Goal: Task Accomplishment & Management: Complete application form

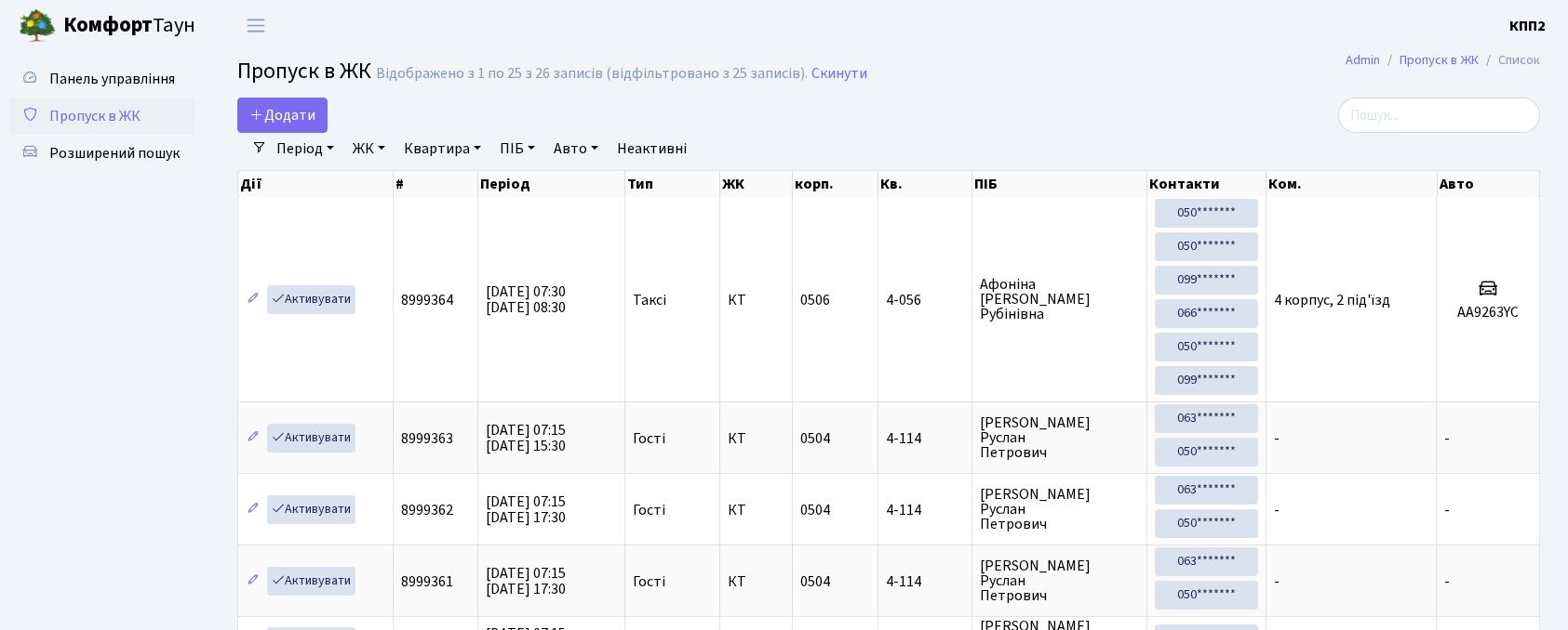
select select "25"
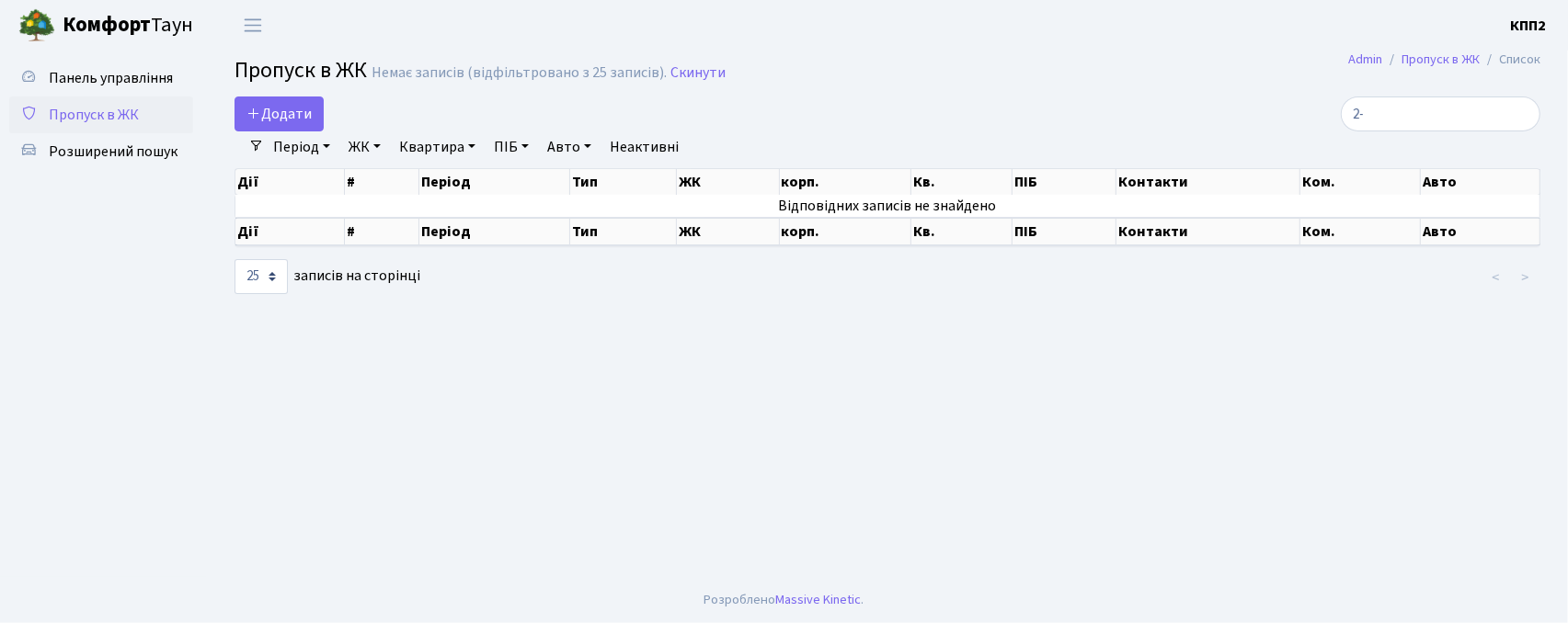
type input "2"
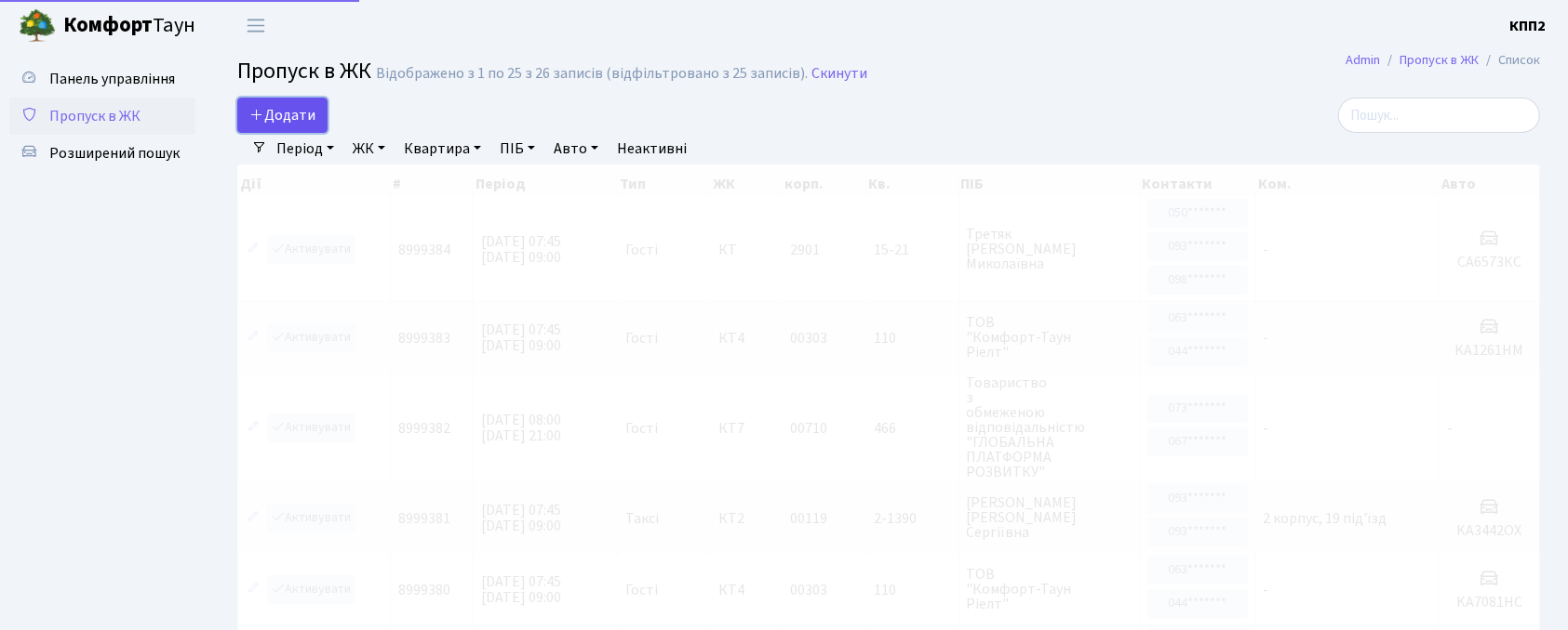
click at [302, 121] on span "Додати" at bounding box center [282, 115] width 67 height 21
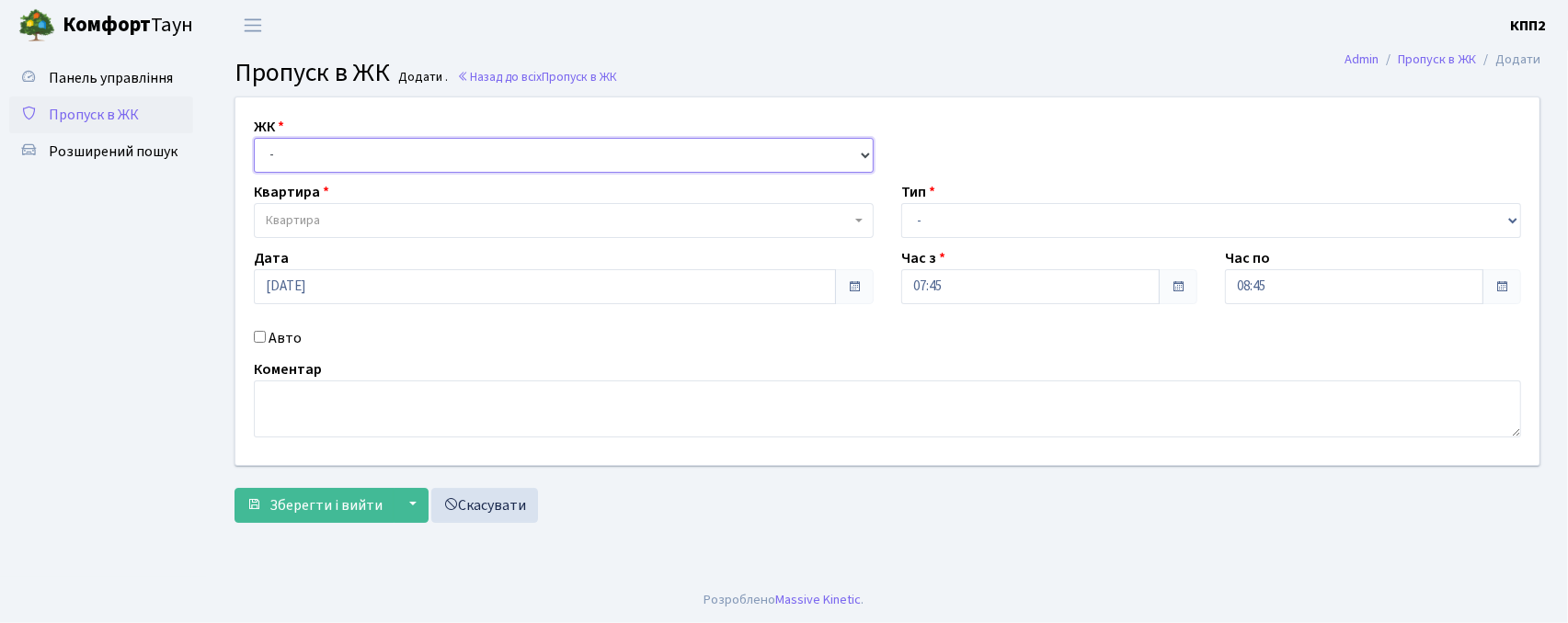
click at [379, 168] on select "- КТ, вул. Регенераторна, 4 КТ2, просп. Соборності, 17 КТ3, вул. Березнева, 16 …" at bounding box center [563, 156] width 619 height 35
select select "271"
click at [254, 138] on select "- КТ, вул. Регенераторна, 4 КТ2, просп. Соборності, 17 КТ3, вул. Березнева, 16 …" at bounding box center [563, 156] width 619 height 35
select select
click at [274, 341] on label "Авто" at bounding box center [285, 339] width 33 height 22
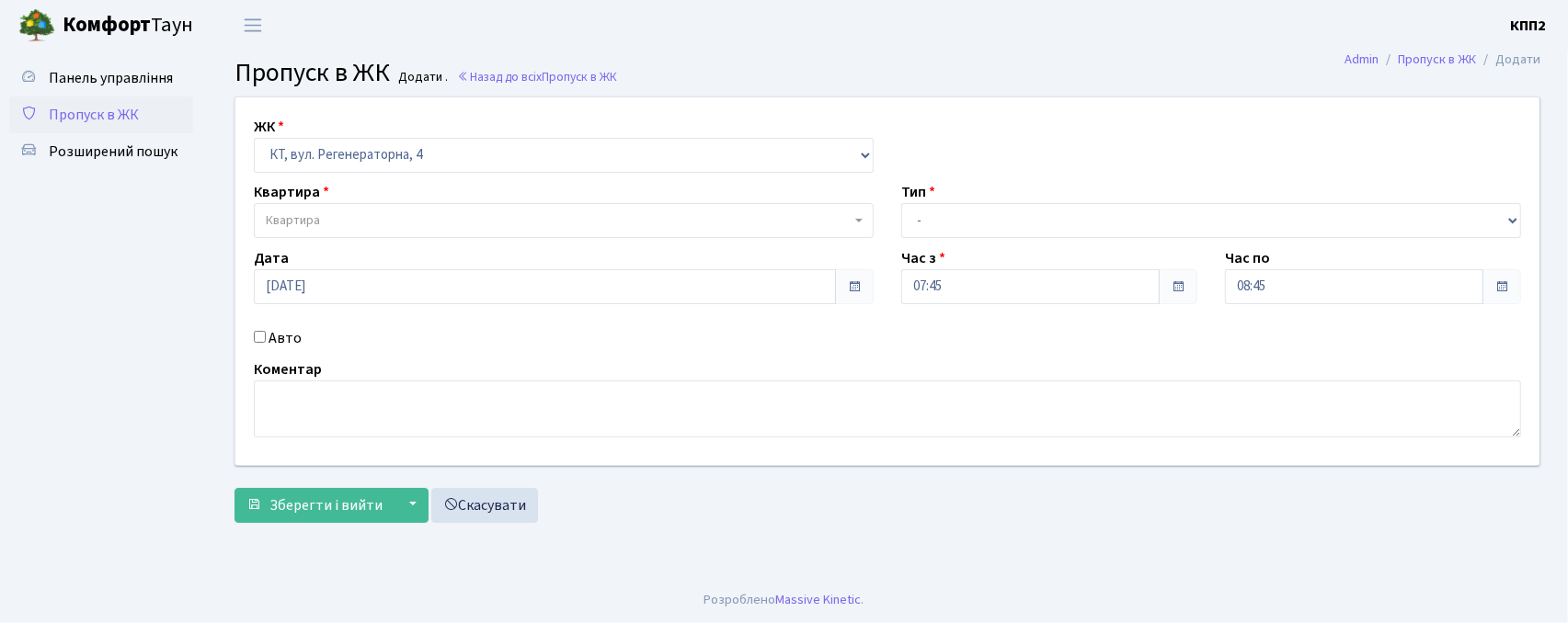
click at [266, 341] on input "Авто" at bounding box center [259, 337] width 12 height 12
checkbox input "true"
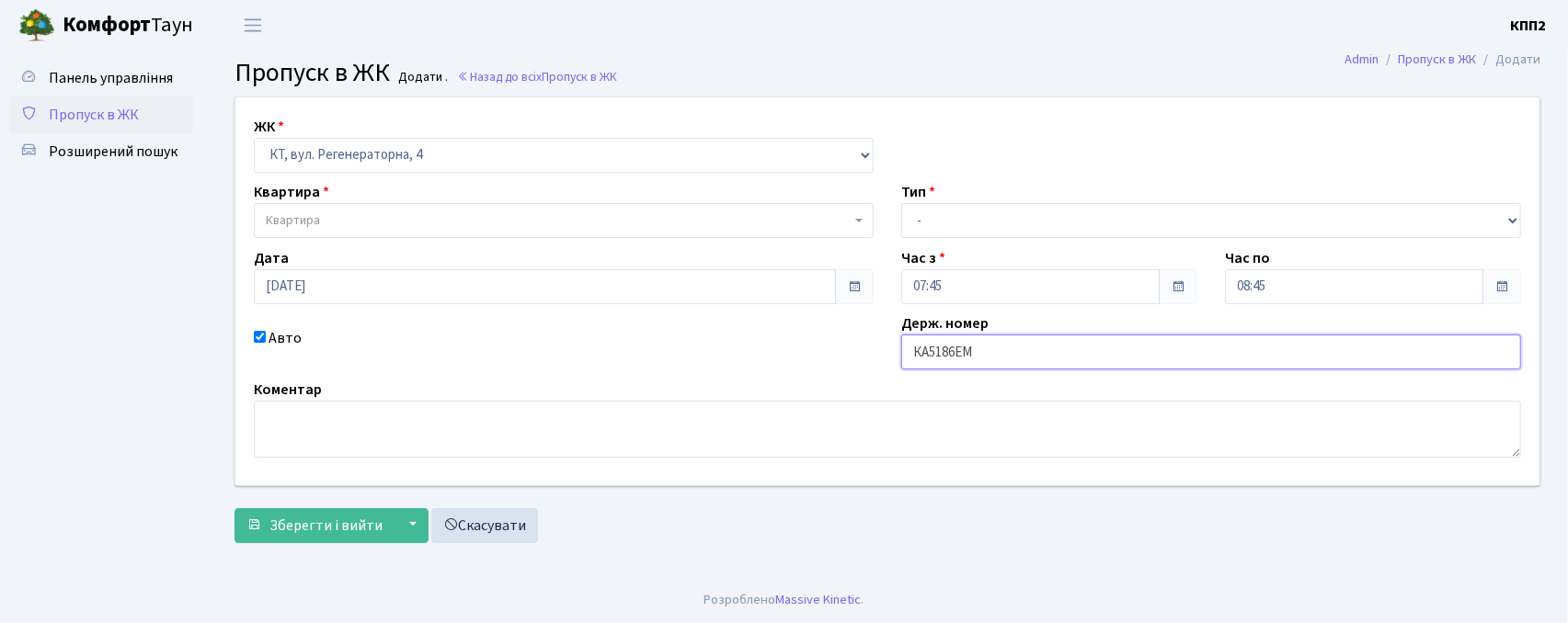
type input "КА5186ЕМ"
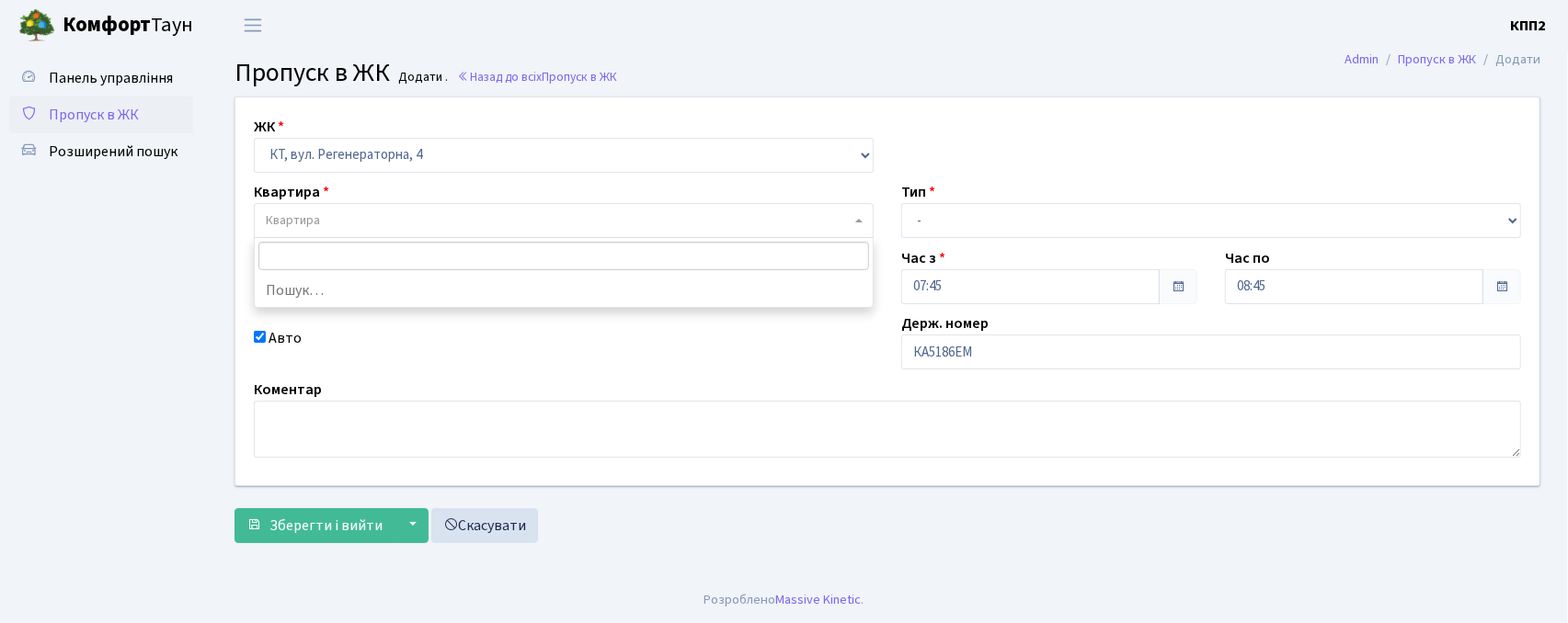
click at [304, 225] on span "Квартира" at bounding box center [292, 220] width 55 height 19
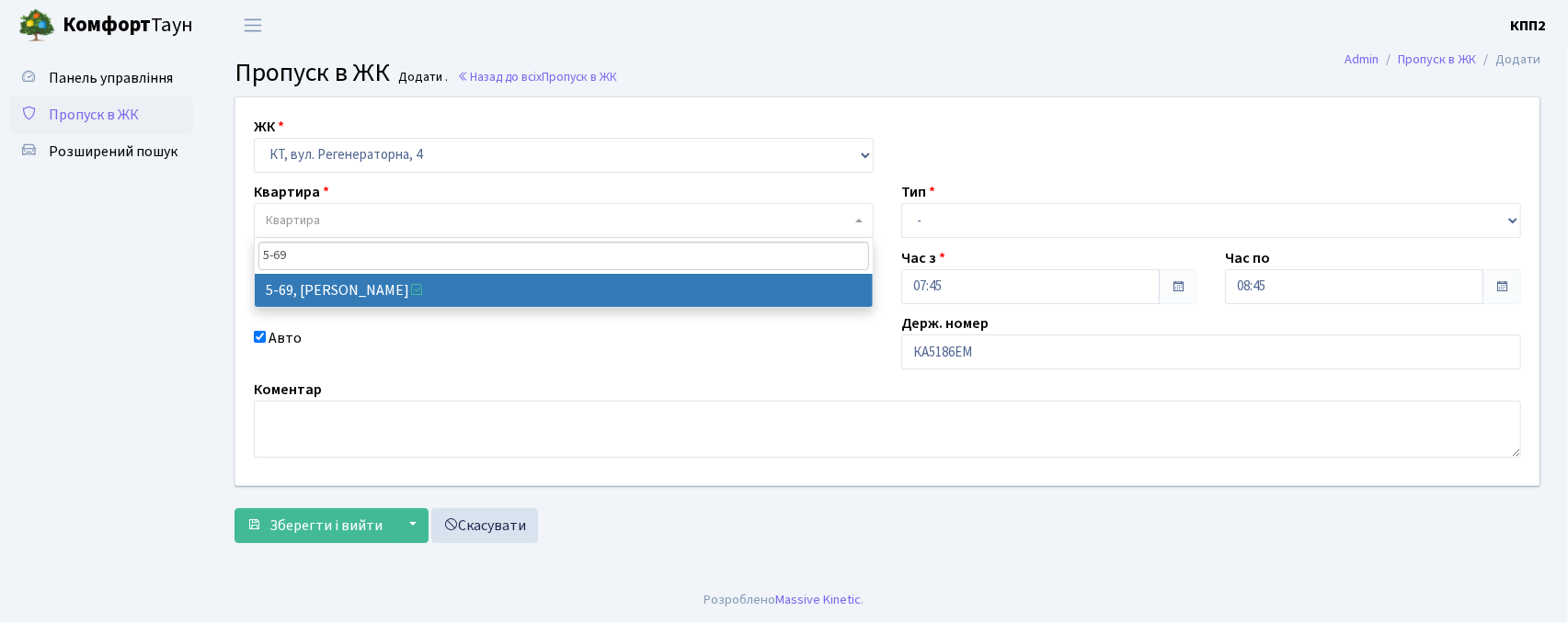
type input "5-69"
select select "2479"
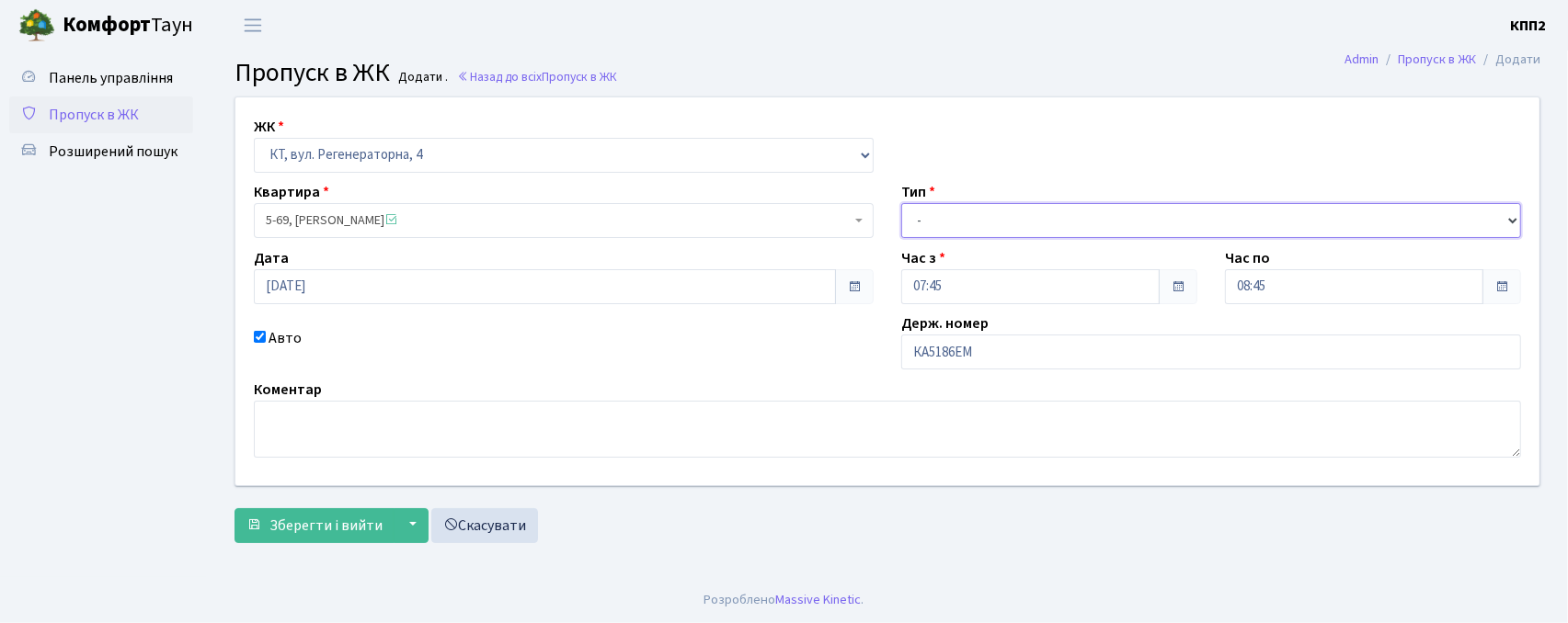
click at [980, 228] on select "- Доставка Таксі Гості Сервіс" at bounding box center [1210, 221] width 619 height 35
select select "2"
click at [901, 204] on select "- Доставка Таксі Гості Сервіс" at bounding box center [1210, 221] width 619 height 35
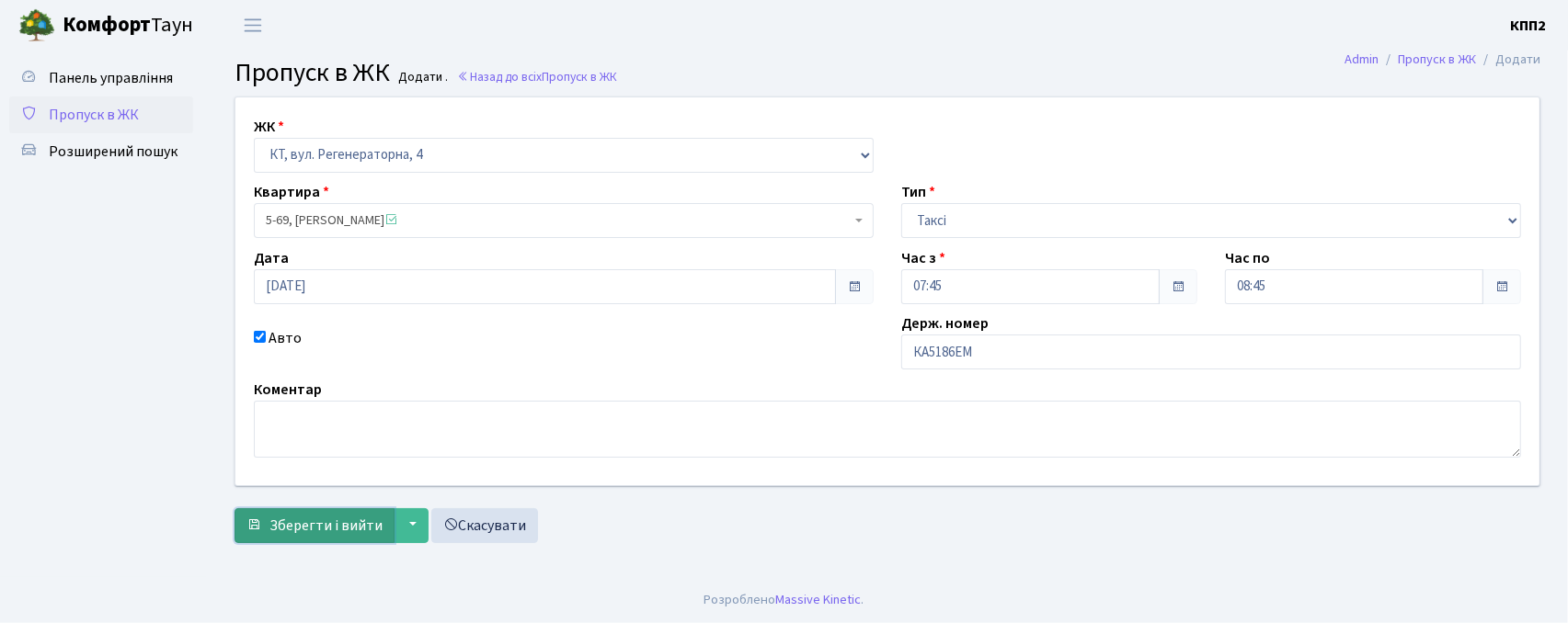
click at [324, 517] on button "Зберегти і вийти" at bounding box center [314, 526] width 160 height 35
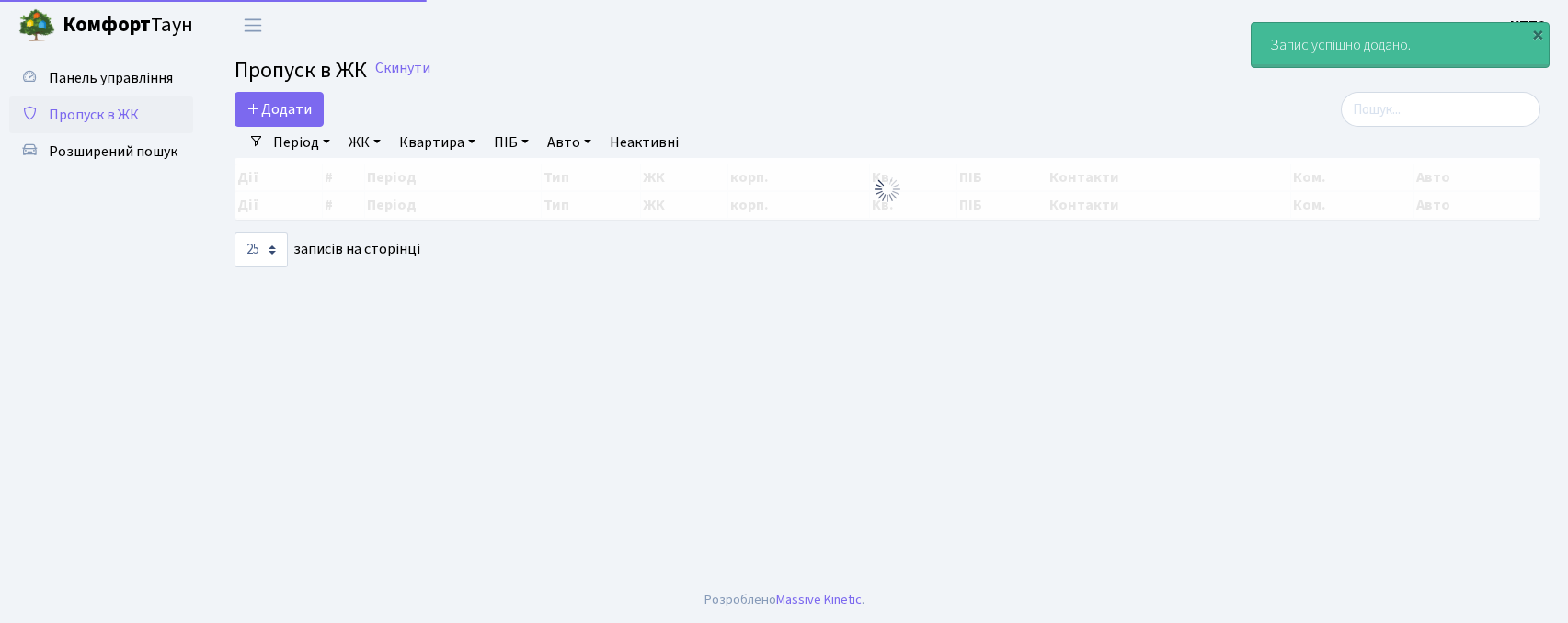
select select "25"
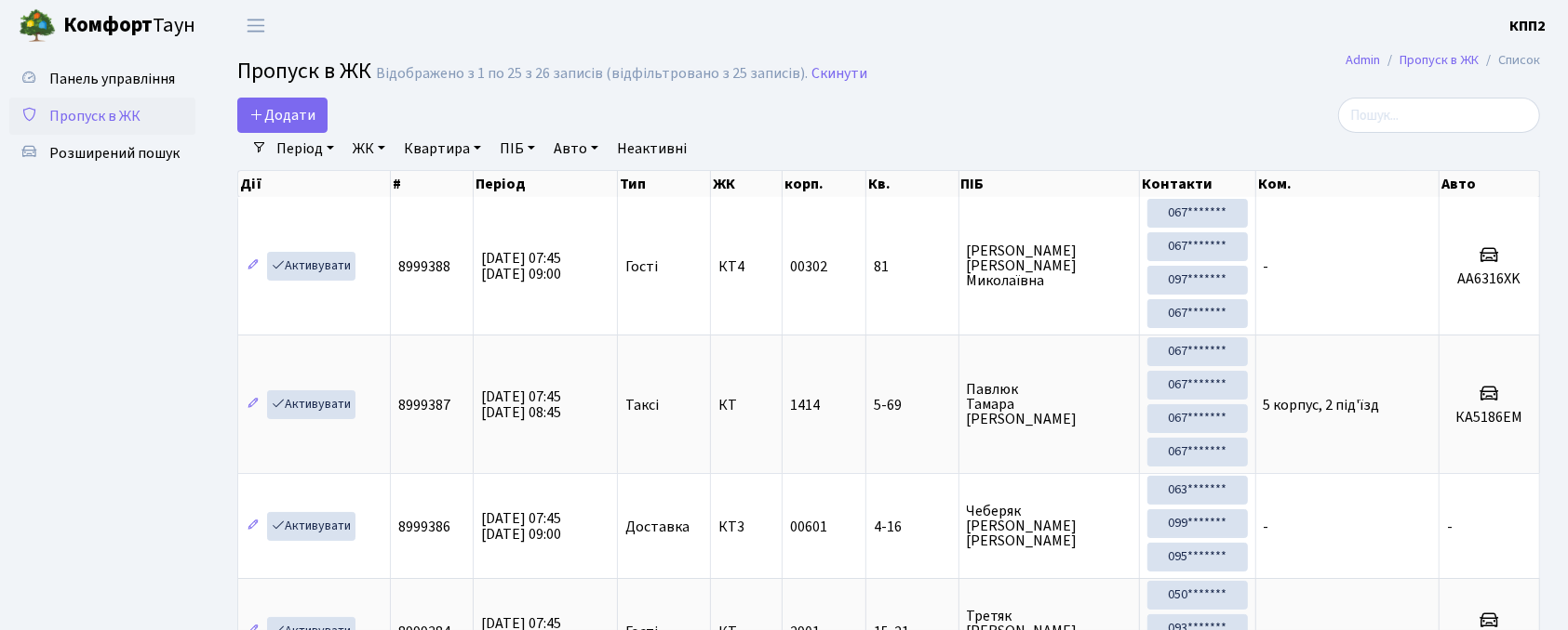
click at [1508, 136] on div "Період [DATE] - [DATE] ЖК - КТ, вул. Регенераторна, 4 КТ2, просп. [STREET_ADDRE…" at bounding box center [895, 149] width 1258 height 32
click at [1507, 121] on input "search" at bounding box center [1439, 115] width 202 height 36
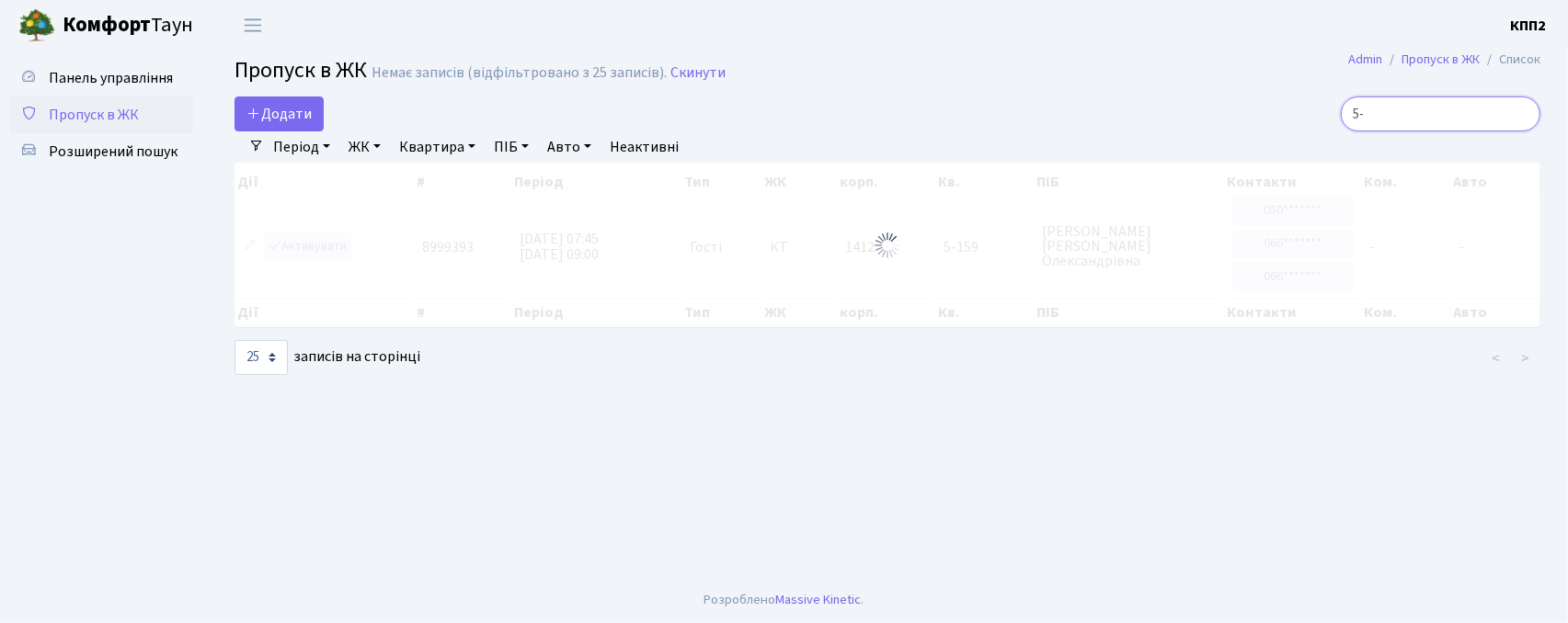
type input "5"
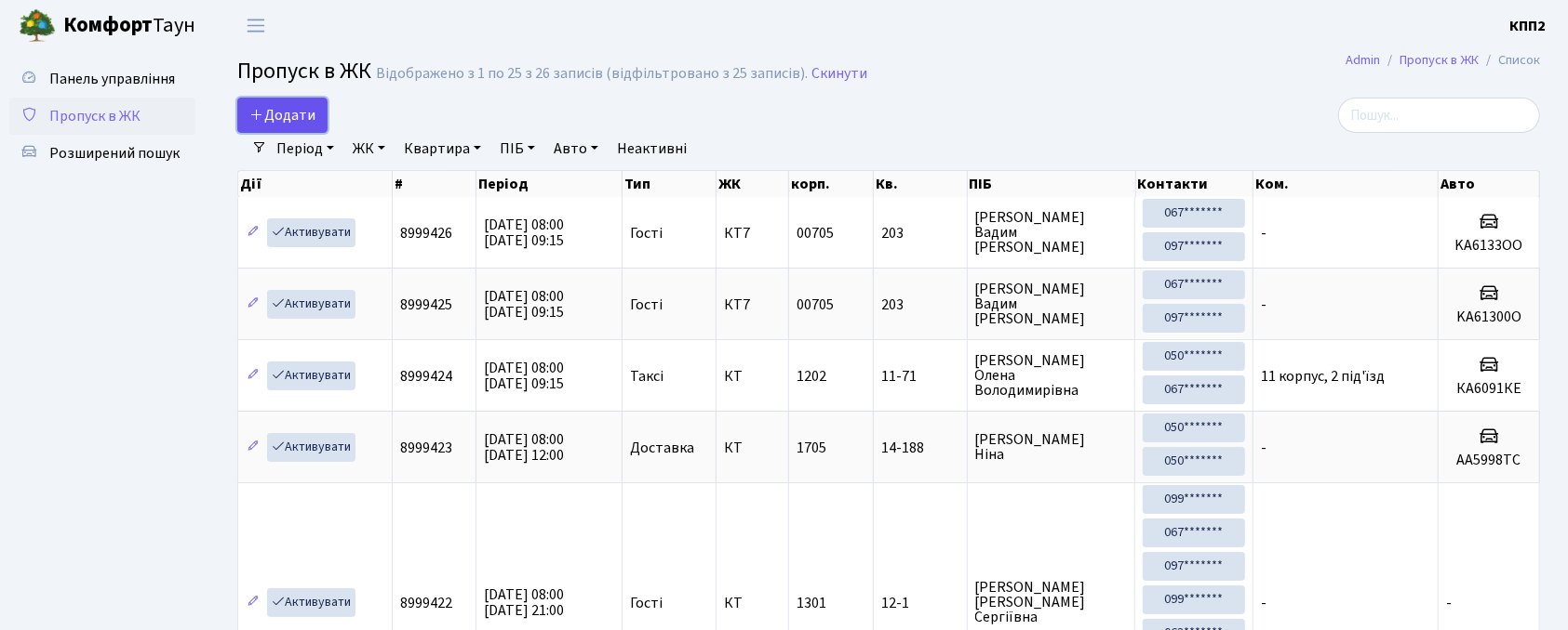
click at [260, 120] on icon at bounding box center [257, 114] width 15 height 15
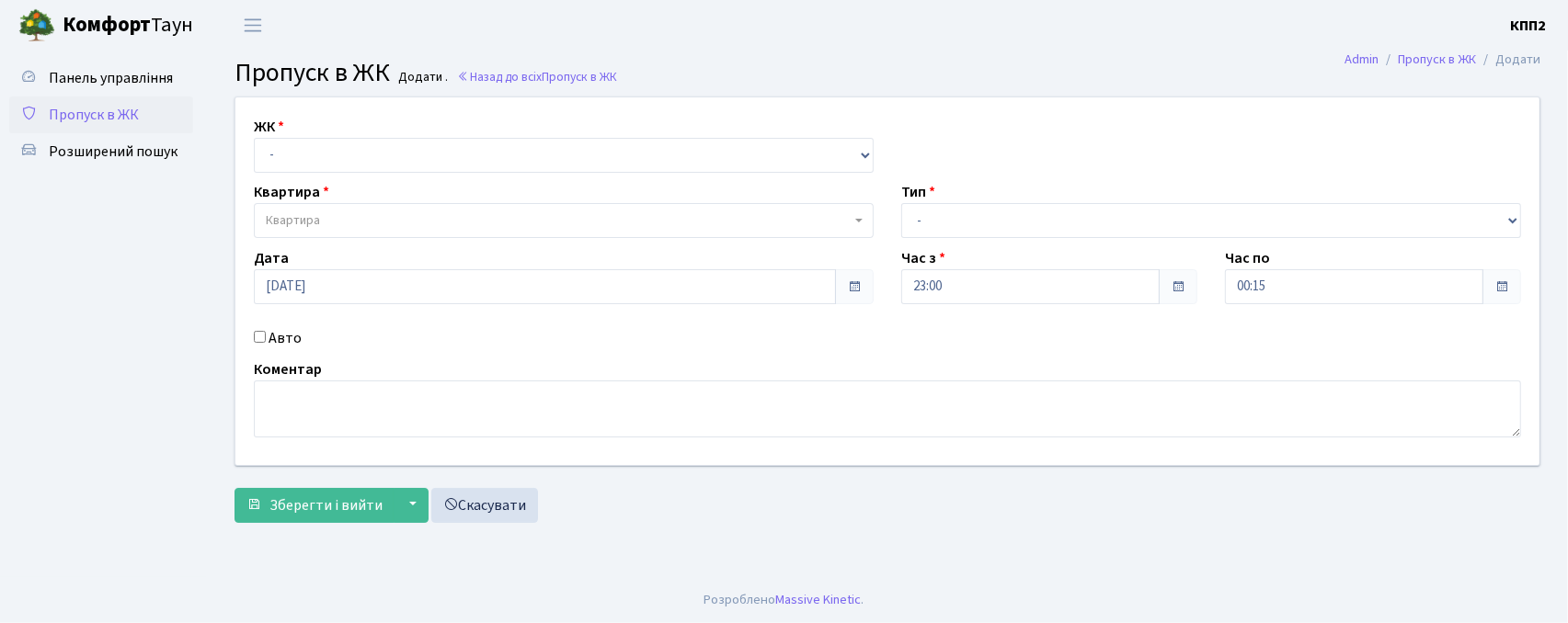
click at [432, 142] on div "ЖК - КТ, вул. Регенераторна, 4 КТ2, просп. [STREET_ADDRESS] [STREET_ADDRESS] [P…" at bounding box center [563, 144] width 647 height 57
click at [416, 178] on div "ЖК - КТ, вул. Регенераторна, 4 КТ2, просп. [STREET_ADDRESS] [STREET_ADDRESS] [P…" at bounding box center [887, 280] width 1331 height 368
click at [439, 156] on select "- КТ, вул. Регенераторна, 4 КТ2, просп. Соборності, 17 КТ3, вул. Березнева, 16 …" at bounding box center [563, 156] width 619 height 35
select select "302"
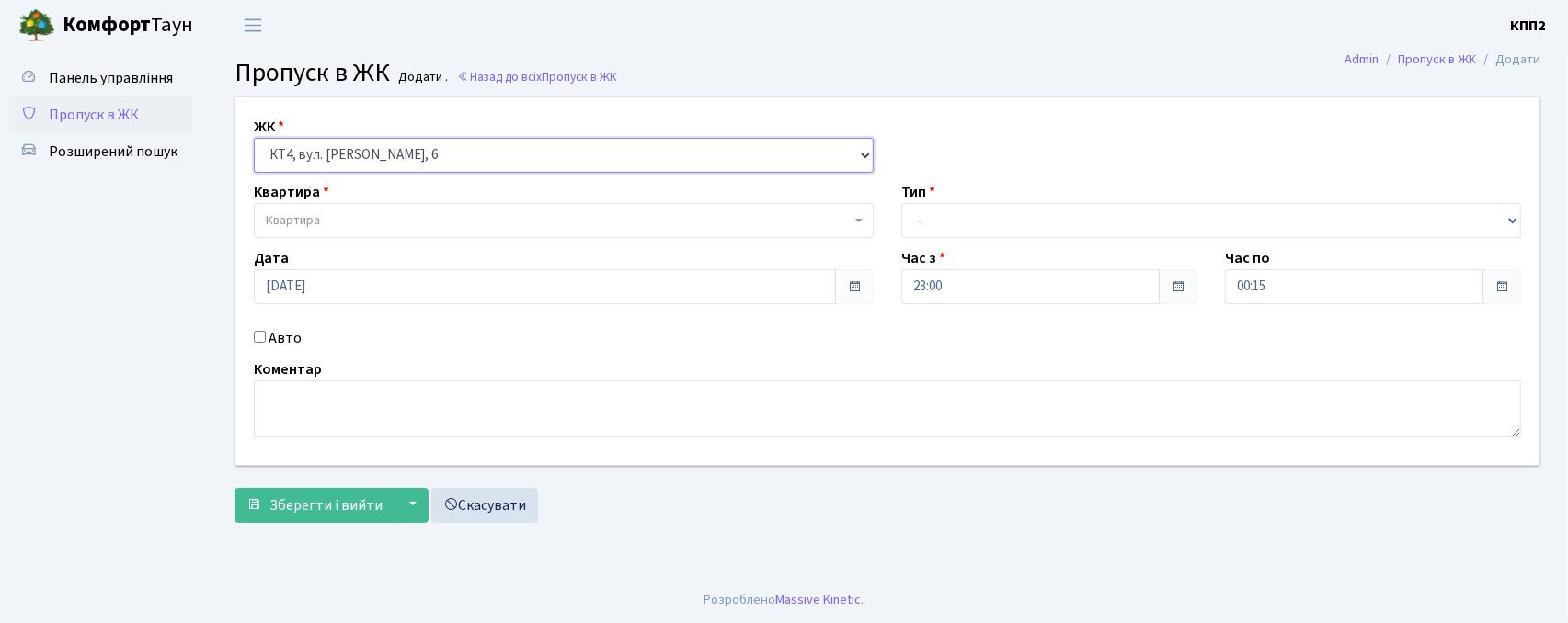
click at [254, 138] on select "- КТ, вул. Регенераторна, 4 КТ2, просп. Соборності, 17 КТ3, вул. Березнева, 16 …" at bounding box center [563, 156] width 619 height 35
select select
click at [283, 339] on label "Авто" at bounding box center [285, 339] width 33 height 22
click at [266, 339] on input "Авто" at bounding box center [259, 337] width 12 height 12
checkbox input "true"
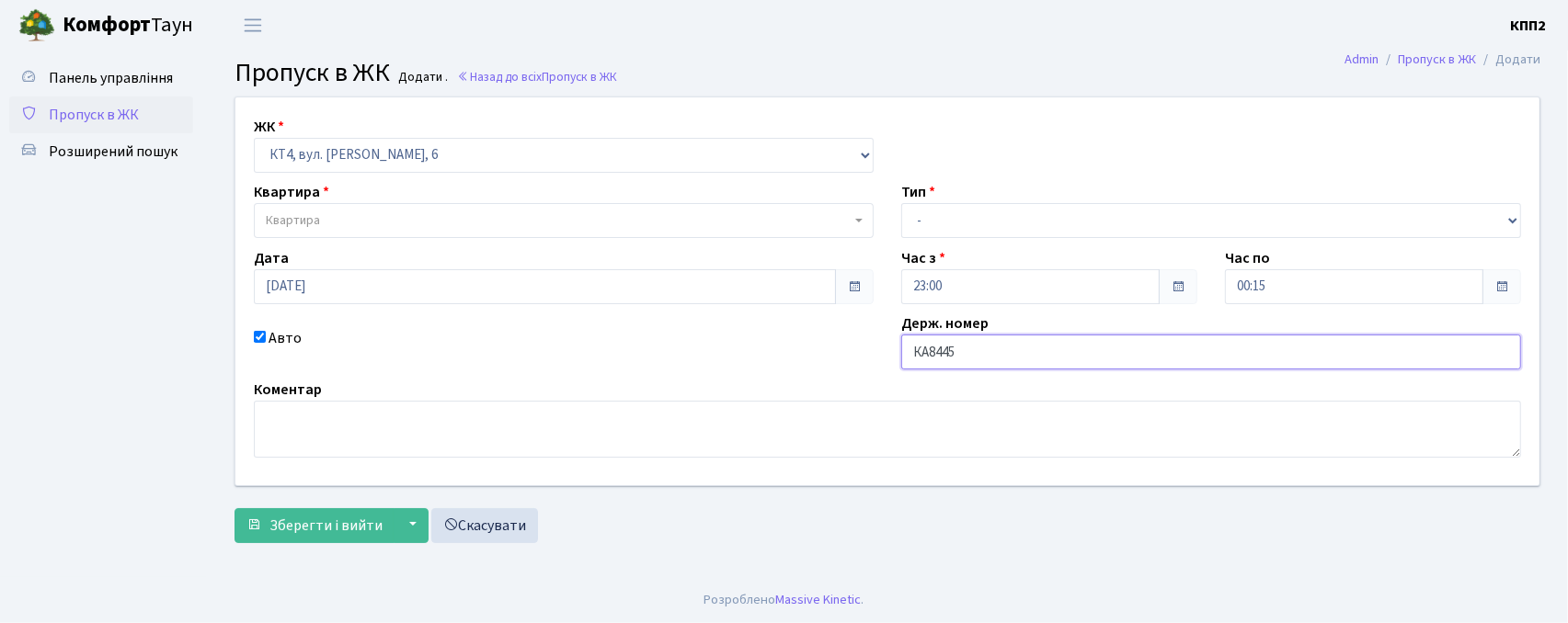
type input "КА8445ЕА"
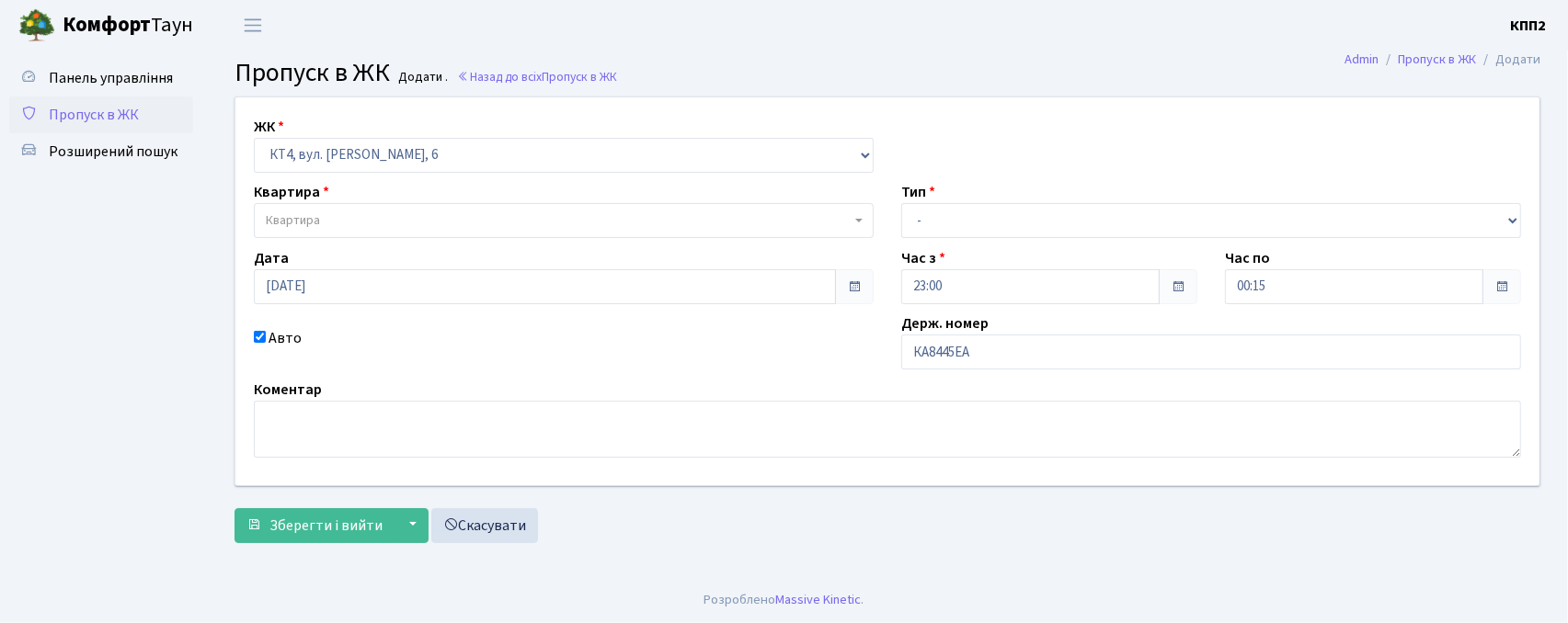
click at [281, 225] on span "Квартира" at bounding box center [292, 220] width 55 height 19
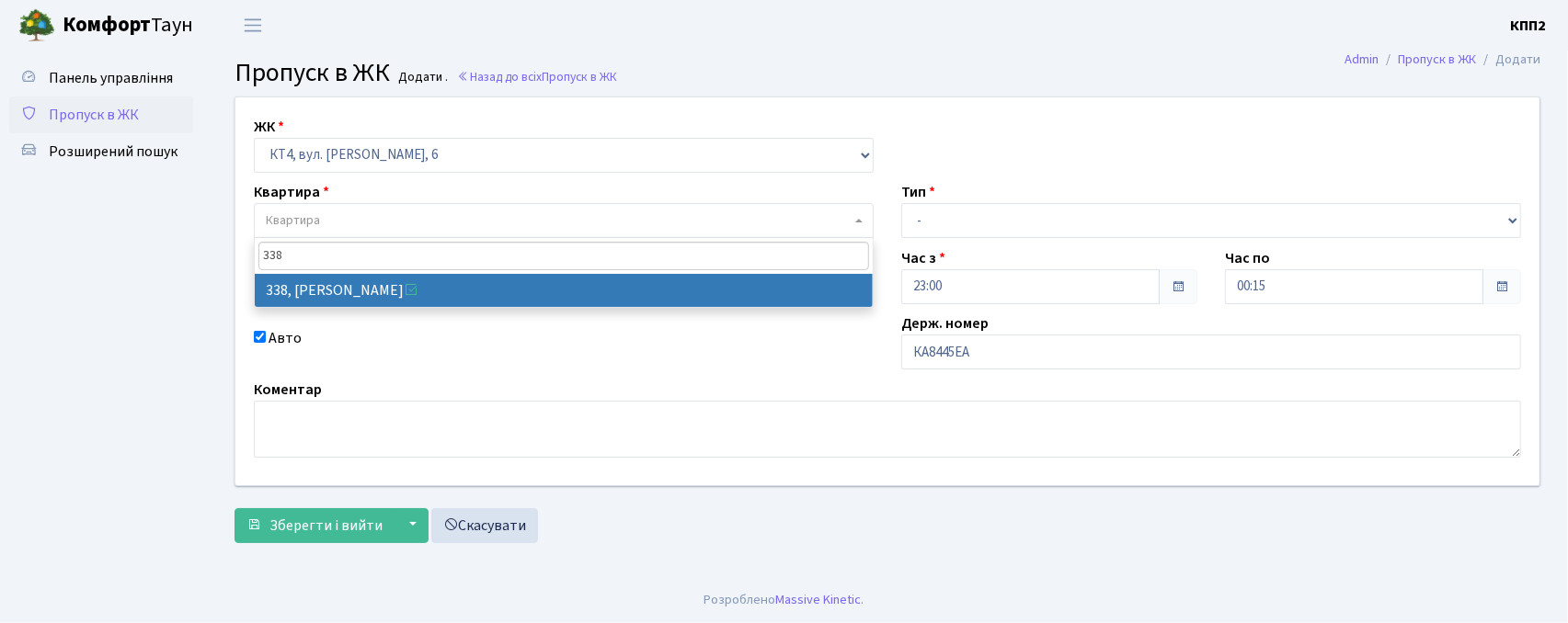
type input "338"
select select "17045"
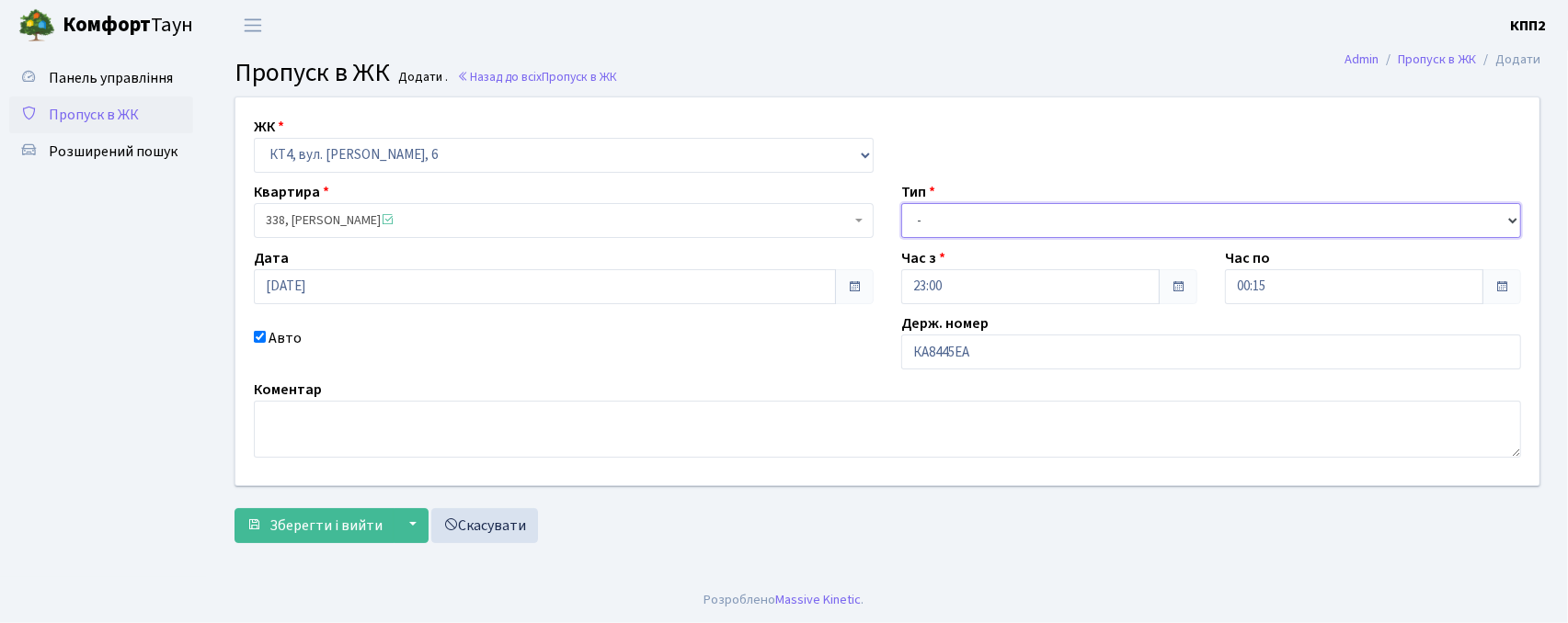
drag, startPoint x: 1013, startPoint y: 230, endPoint x: 982, endPoint y: 235, distance: 31.4
click at [1013, 230] on select "- Доставка Таксі Гості Сервіс" at bounding box center [1210, 221] width 619 height 35
select select "2"
click at [901, 204] on select "- Доставка Таксі Гості Сервіс" at bounding box center [1210, 221] width 619 height 35
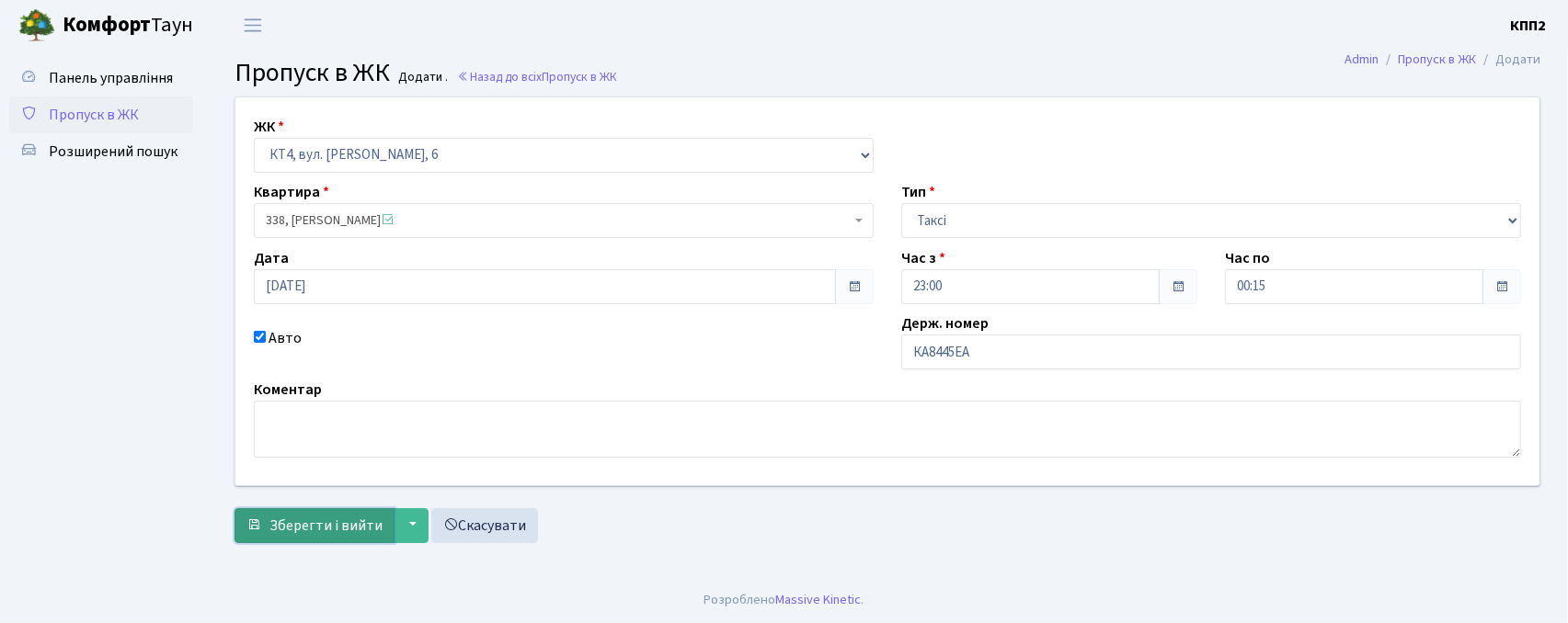
click at [321, 511] on button "Зберегти і вийти" at bounding box center [314, 526] width 160 height 35
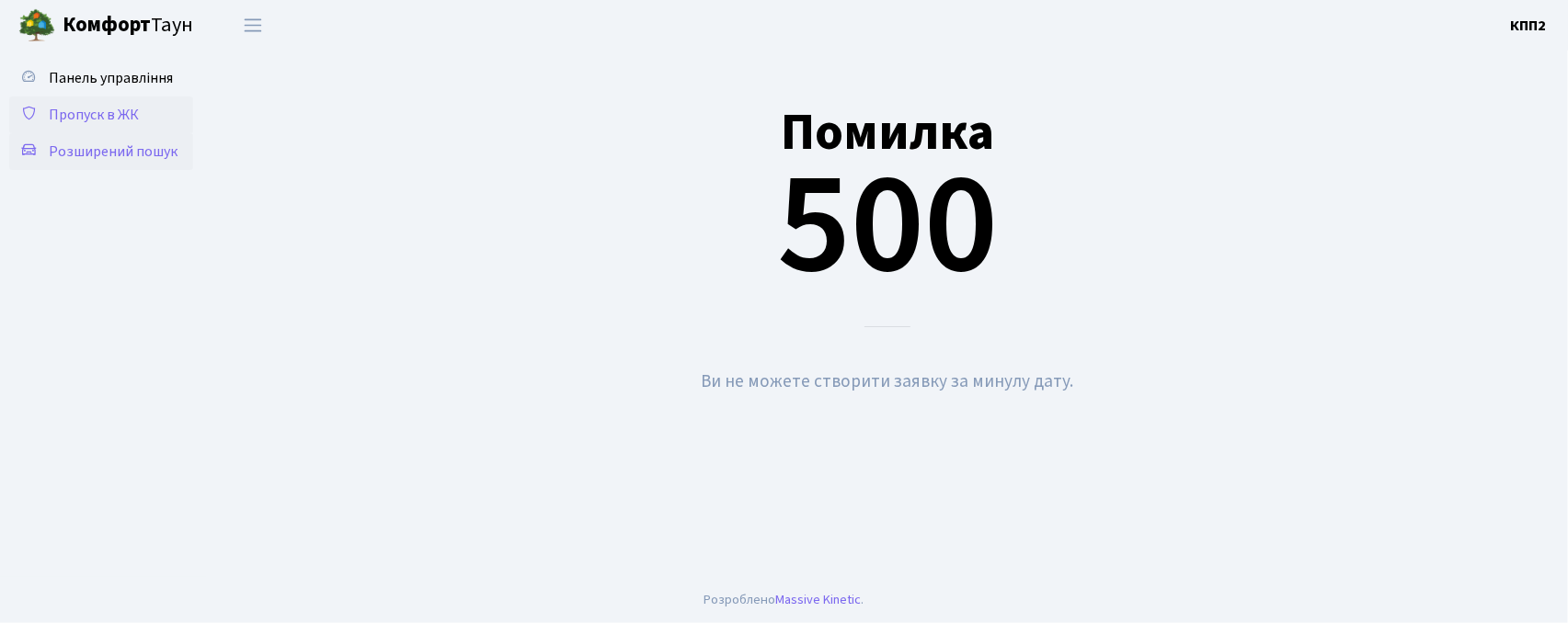
click at [133, 153] on span "Розширений пошук" at bounding box center [113, 152] width 129 height 20
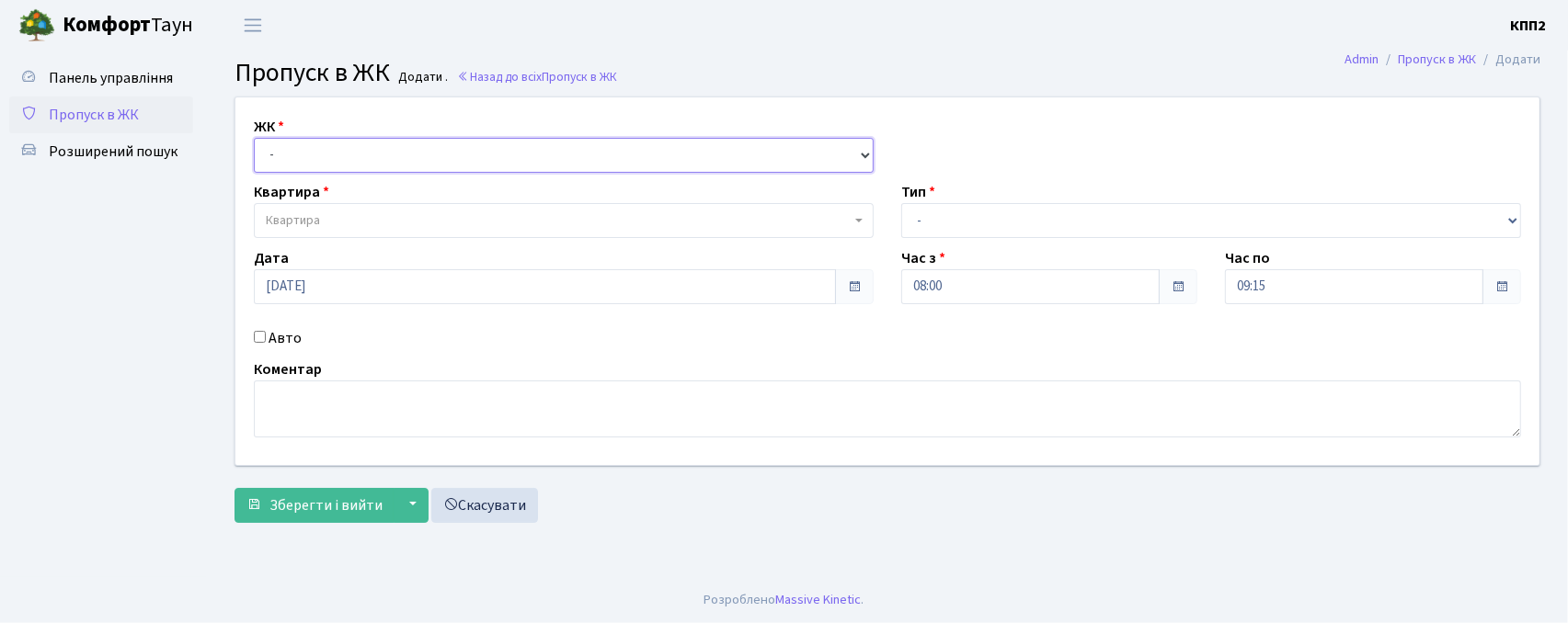
drag, startPoint x: 324, startPoint y: 159, endPoint x: 324, endPoint y: 169, distance: 10.0
click at [324, 159] on select "- КТ, вул. Регенераторна, 4 КТ2, просп. [STREET_ADDRESS] [STREET_ADDRESS] [PERS…" at bounding box center [563, 156] width 619 height 35
select select "302"
click at [254, 138] on select "- КТ, вул. Регенераторна, 4 КТ2, просп. [STREET_ADDRESS] [STREET_ADDRESS] [PERS…" at bounding box center [563, 156] width 619 height 35
select select
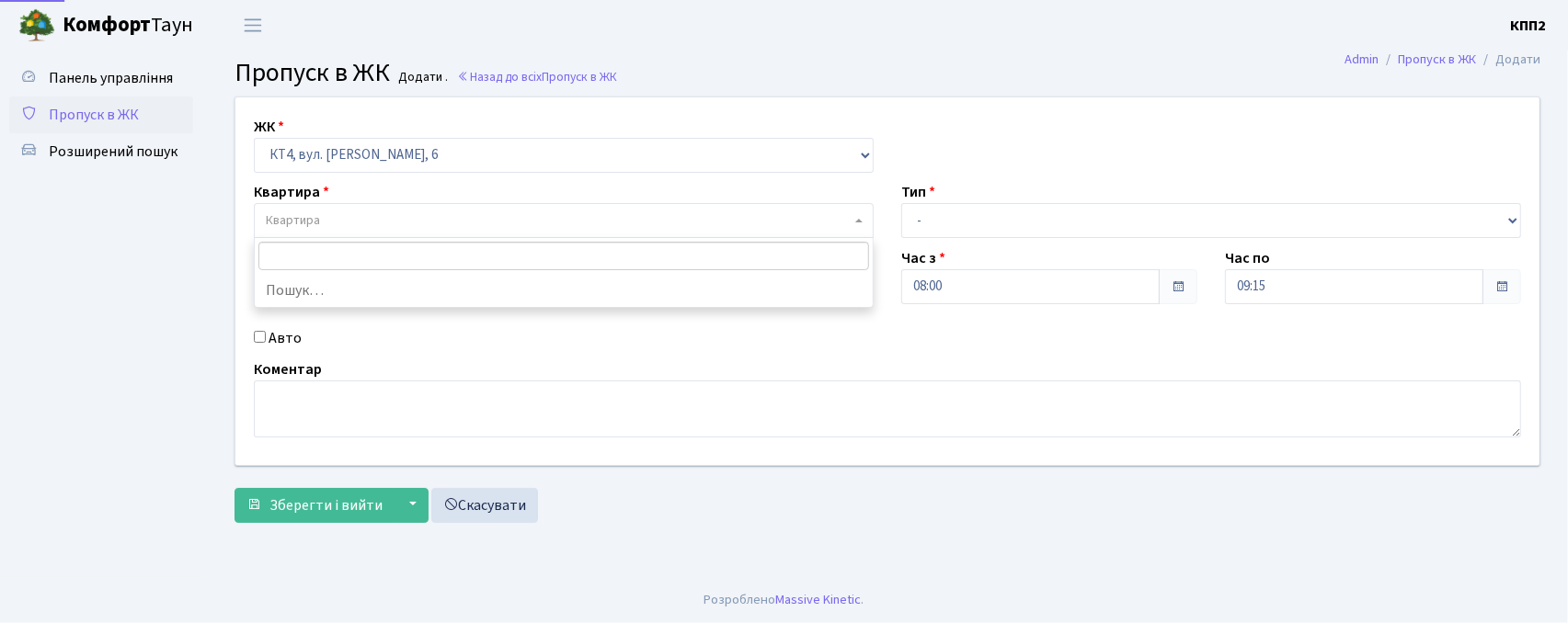
click at [310, 228] on span "Квартира" at bounding box center [292, 220] width 55 height 19
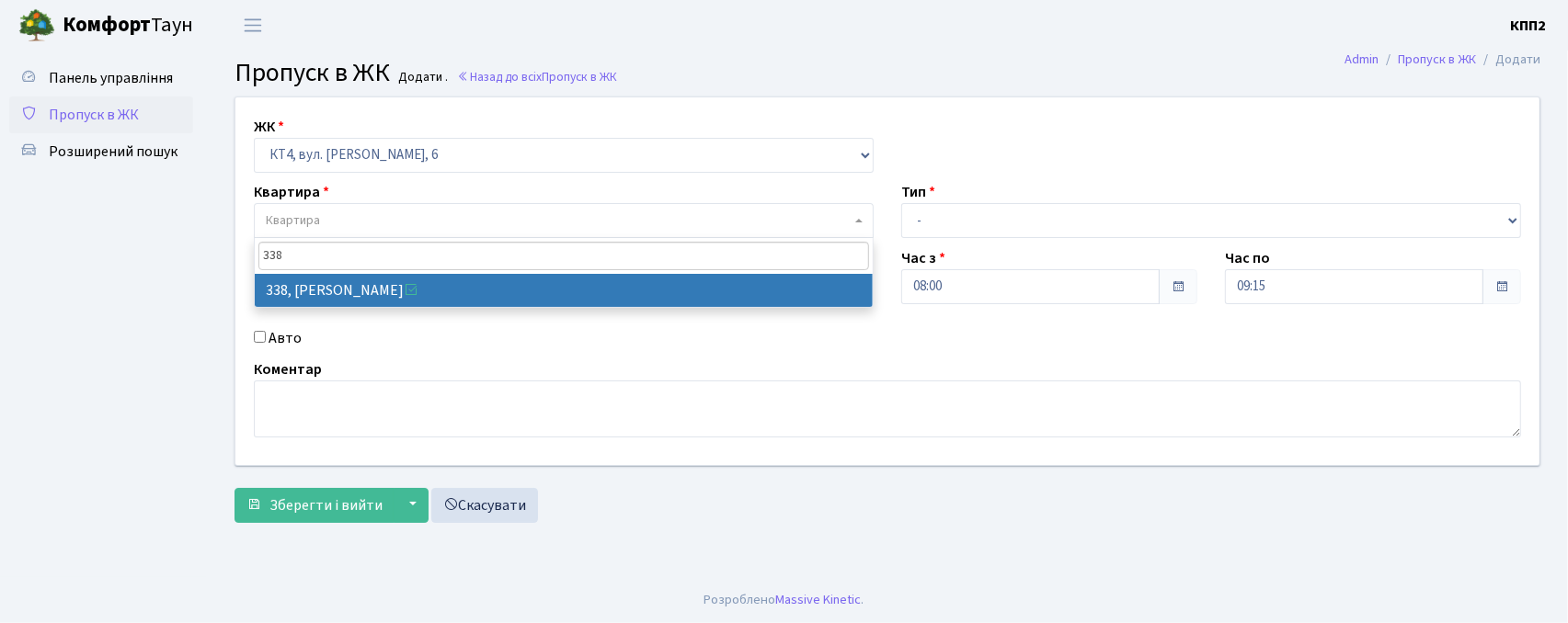
type input "338"
select select "17045"
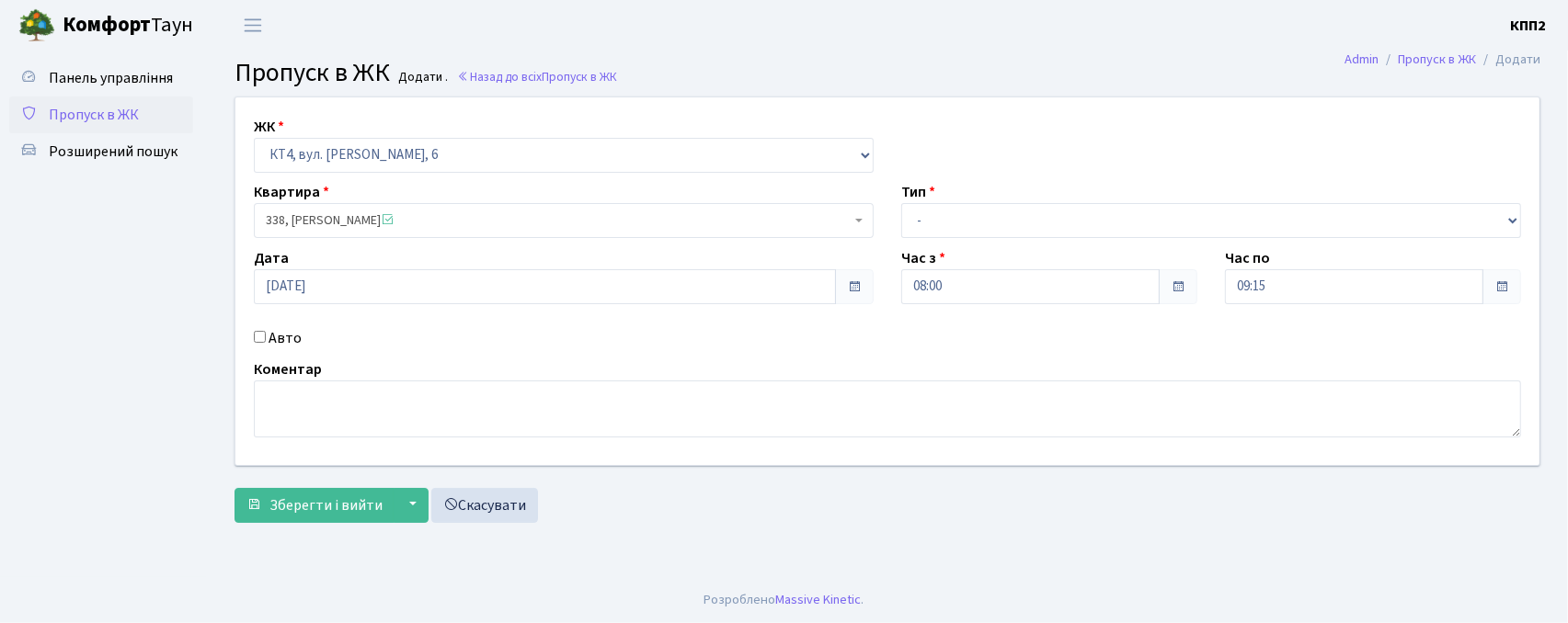
click at [281, 341] on label "Авто" at bounding box center [285, 339] width 33 height 22
click at [266, 341] on input "Авто" at bounding box center [259, 337] width 12 height 12
checkbox input "true"
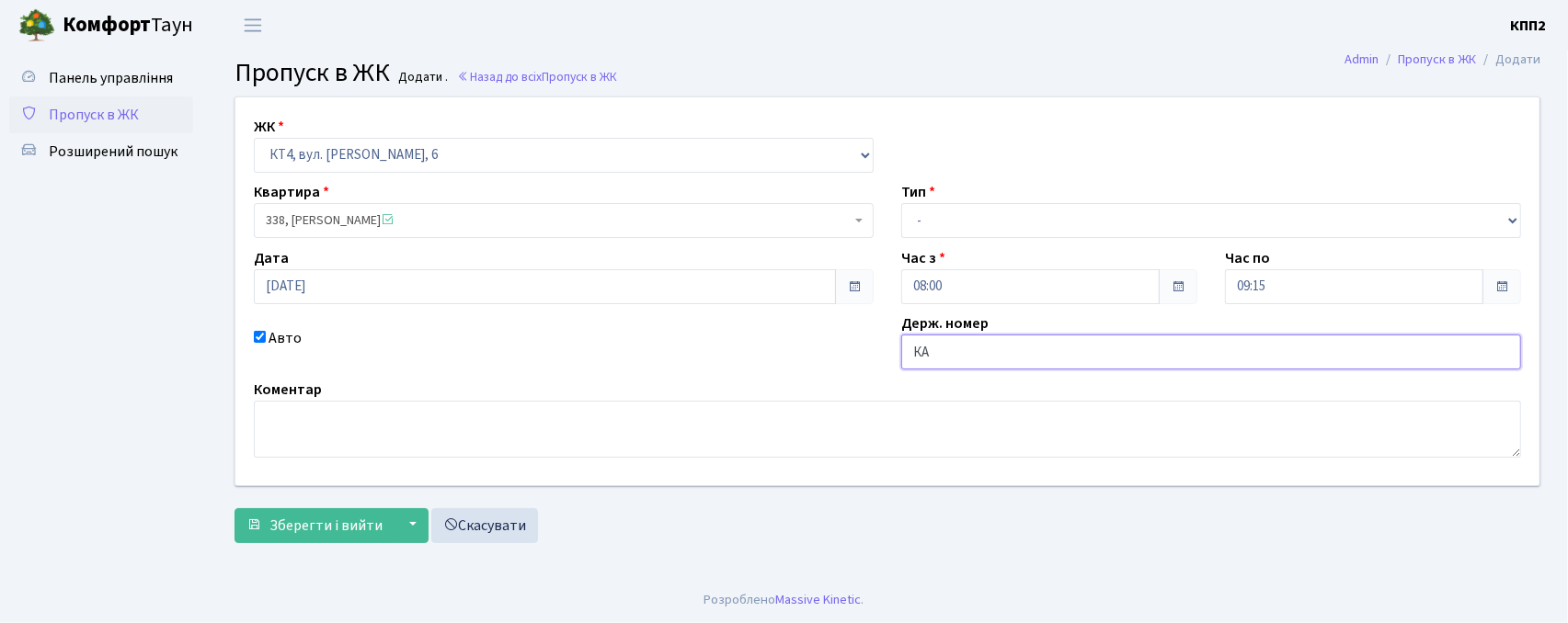
type input "К"
type input "А"
type input "КА8445ЕА"
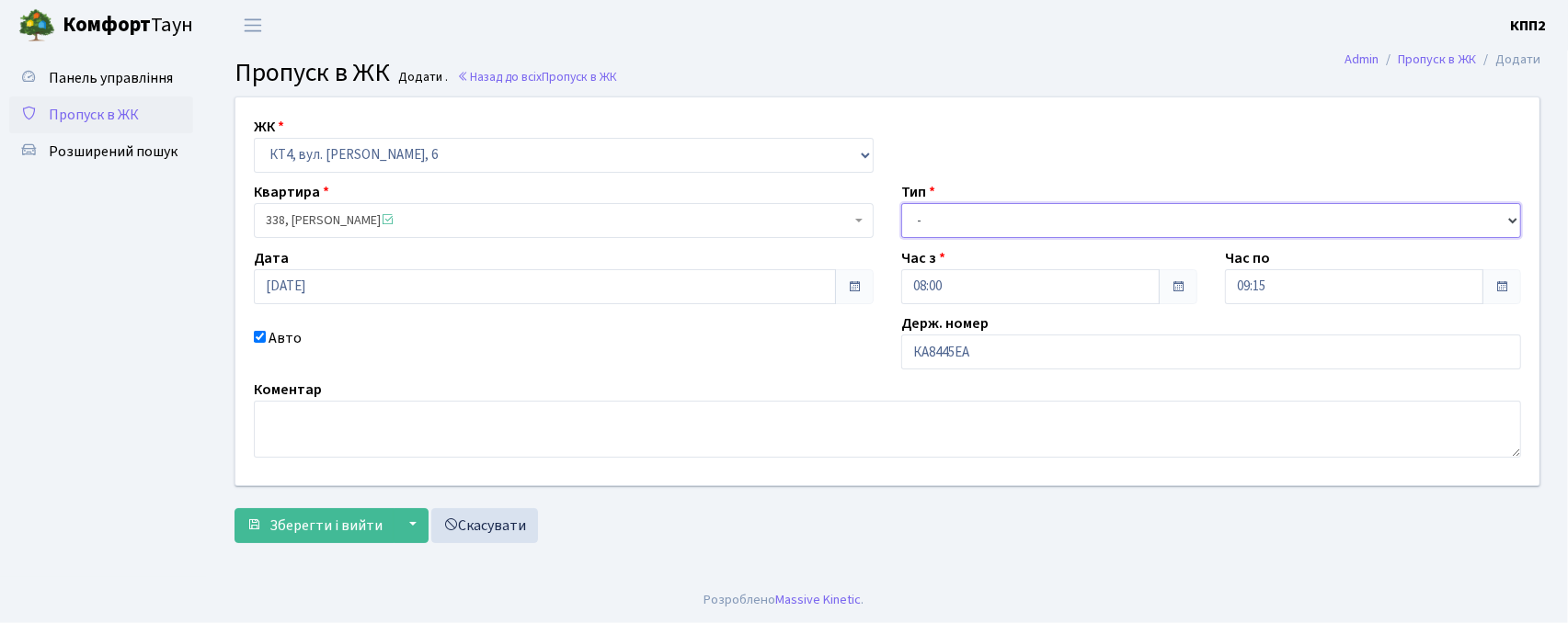
click at [975, 232] on select "- Доставка Таксі Гості Сервіс" at bounding box center [1210, 221] width 619 height 35
select select "3"
click at [901, 204] on select "- Доставка Таксі Гості Сервіс" at bounding box center [1210, 221] width 619 height 35
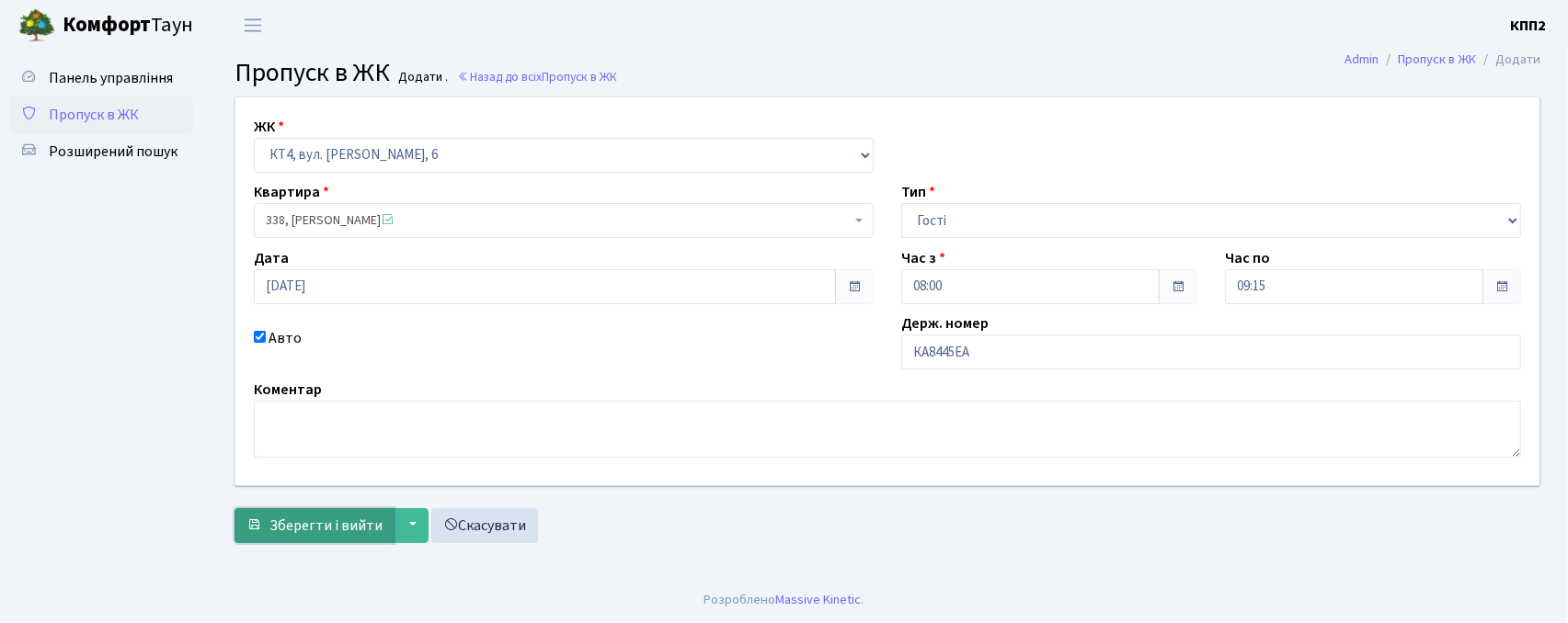
click at [292, 511] on button "Зберегти і вийти" at bounding box center [314, 526] width 160 height 35
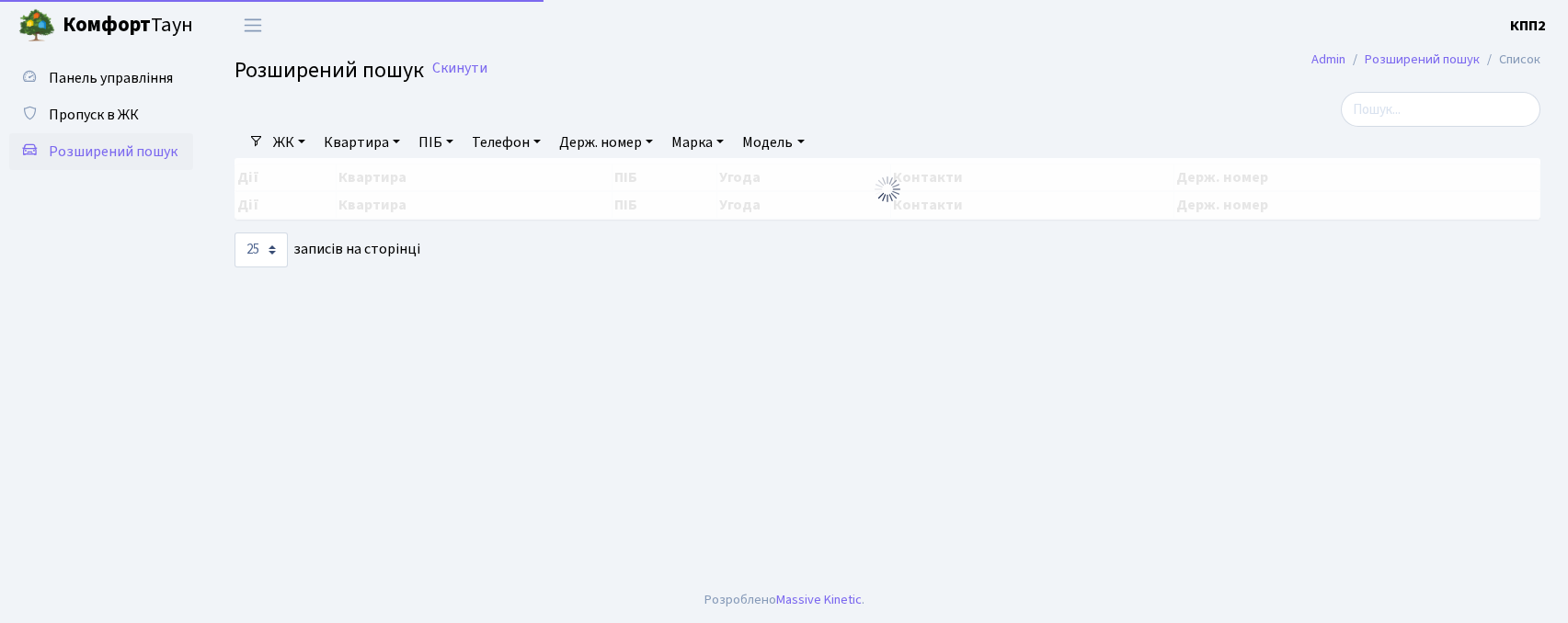
select select "25"
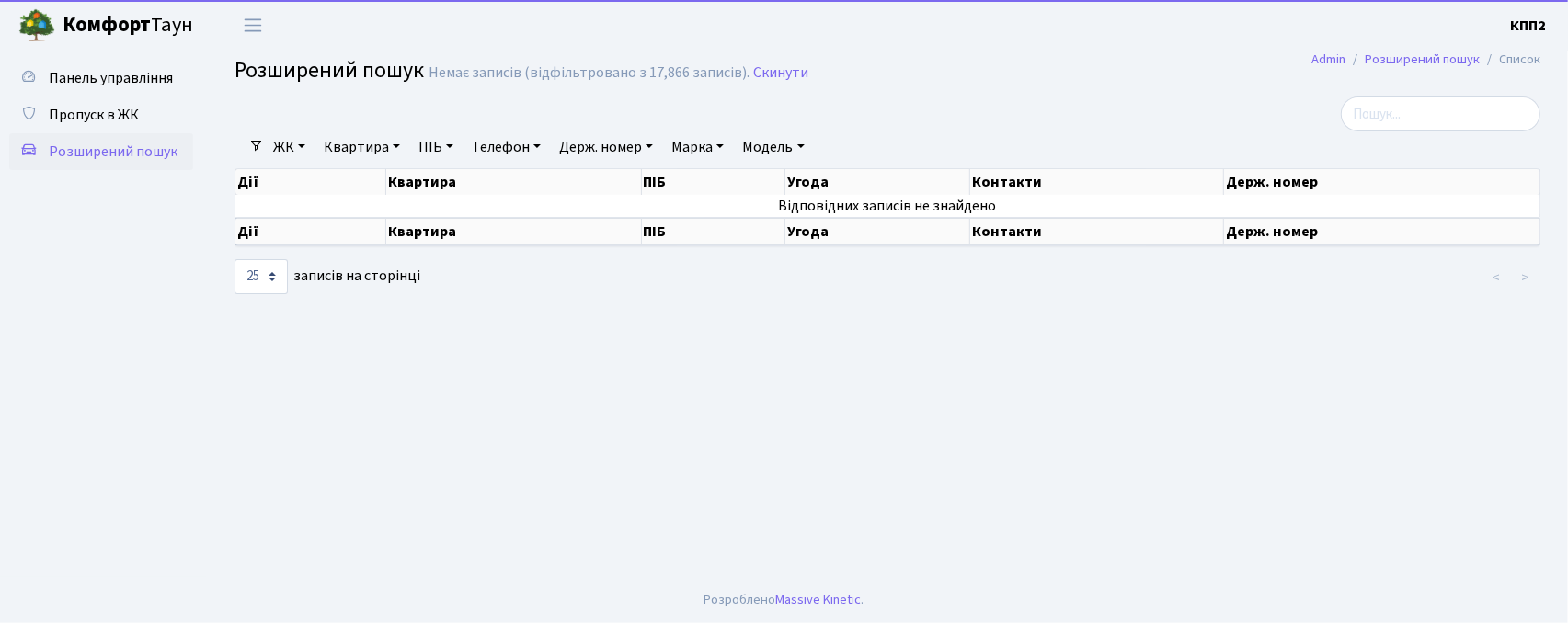
click at [346, 133] on link "Квартира" at bounding box center [362, 147] width 91 height 31
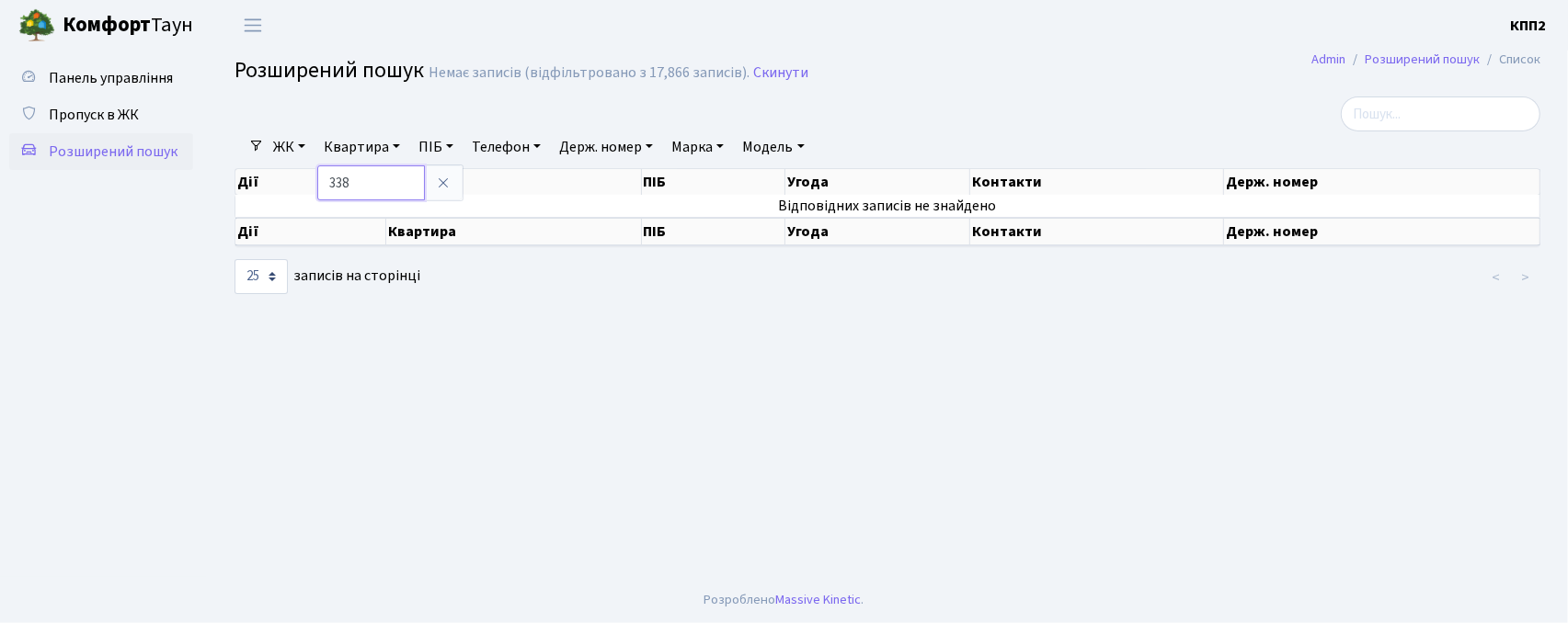
type input "338"
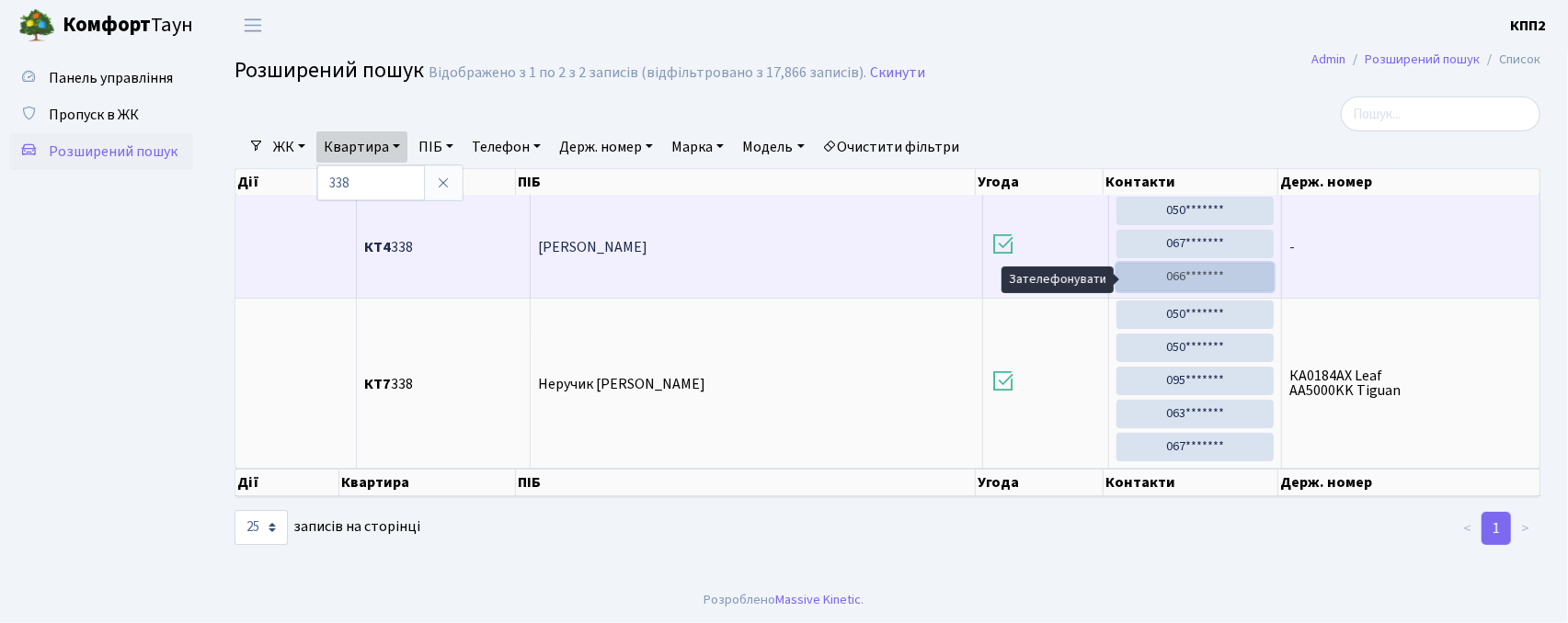
click at [1207, 284] on link "066*******" at bounding box center [1195, 277] width 157 height 29
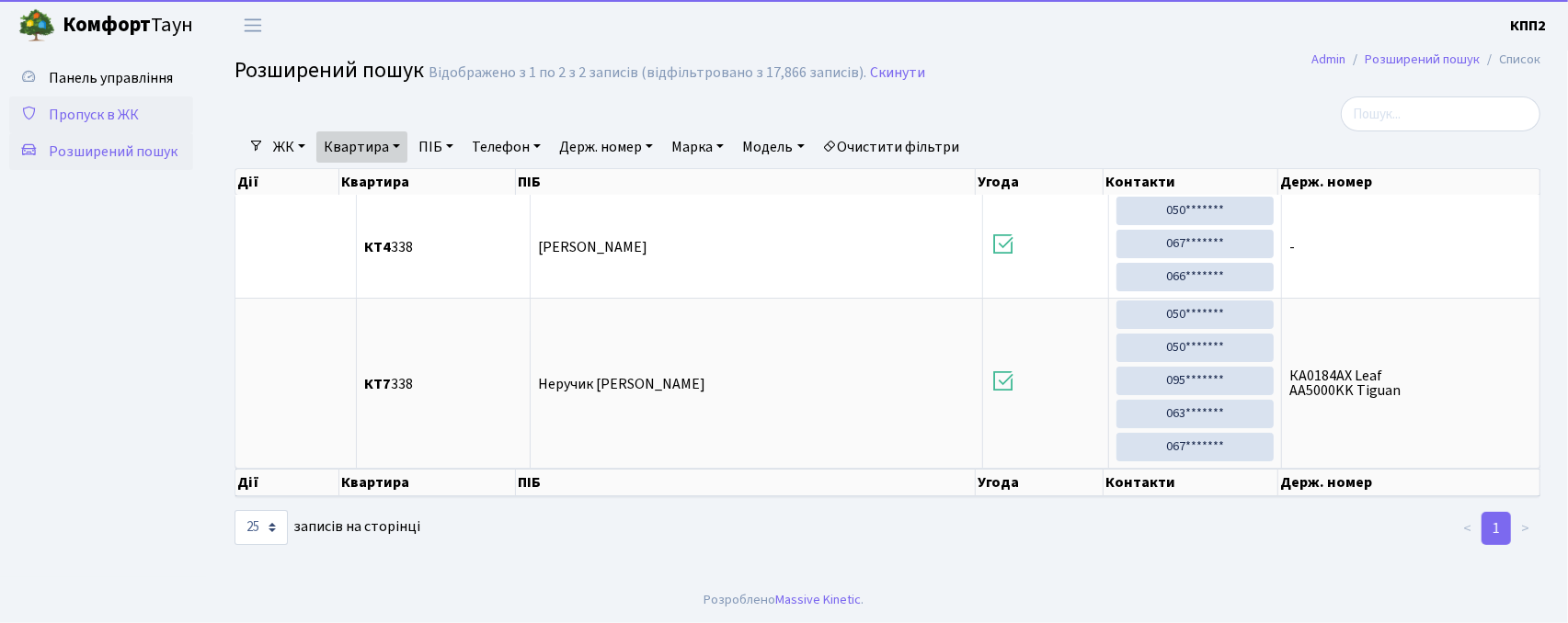
click at [167, 122] on link "Пропуск в ЖК" at bounding box center [101, 115] width 184 height 37
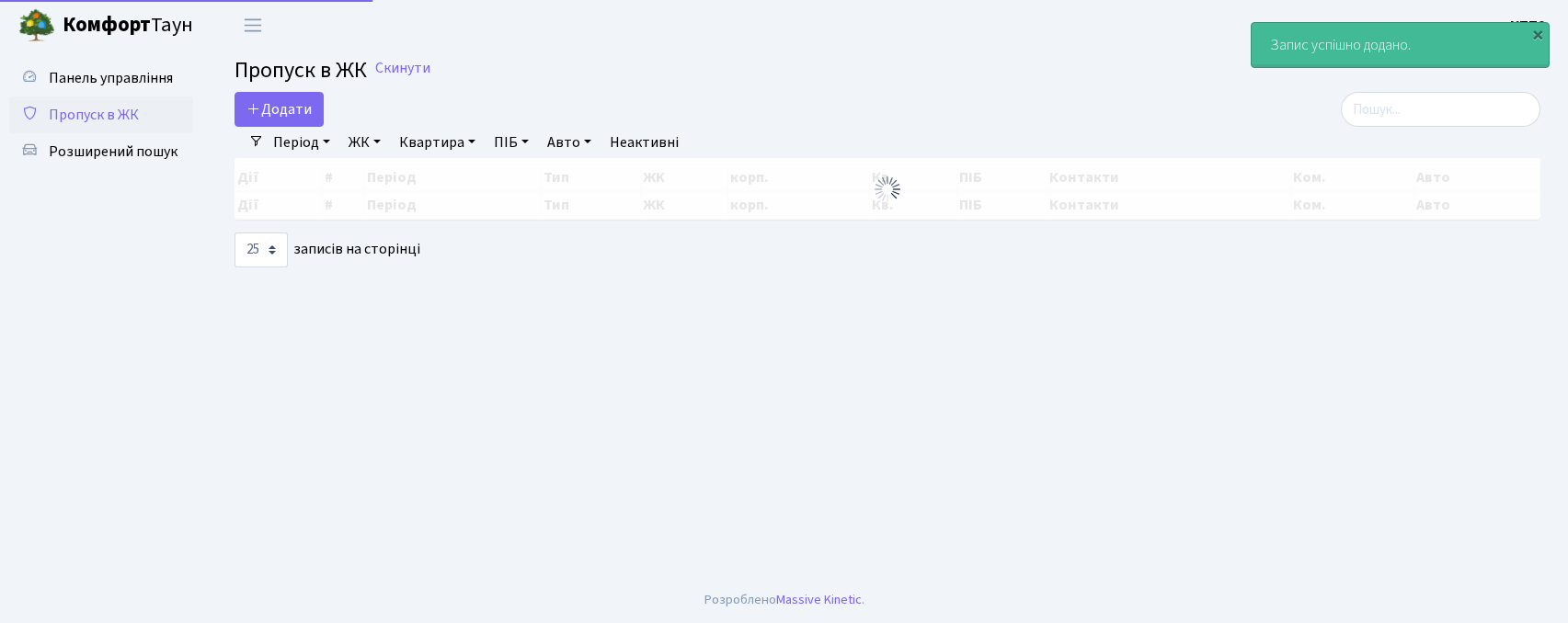
select select "25"
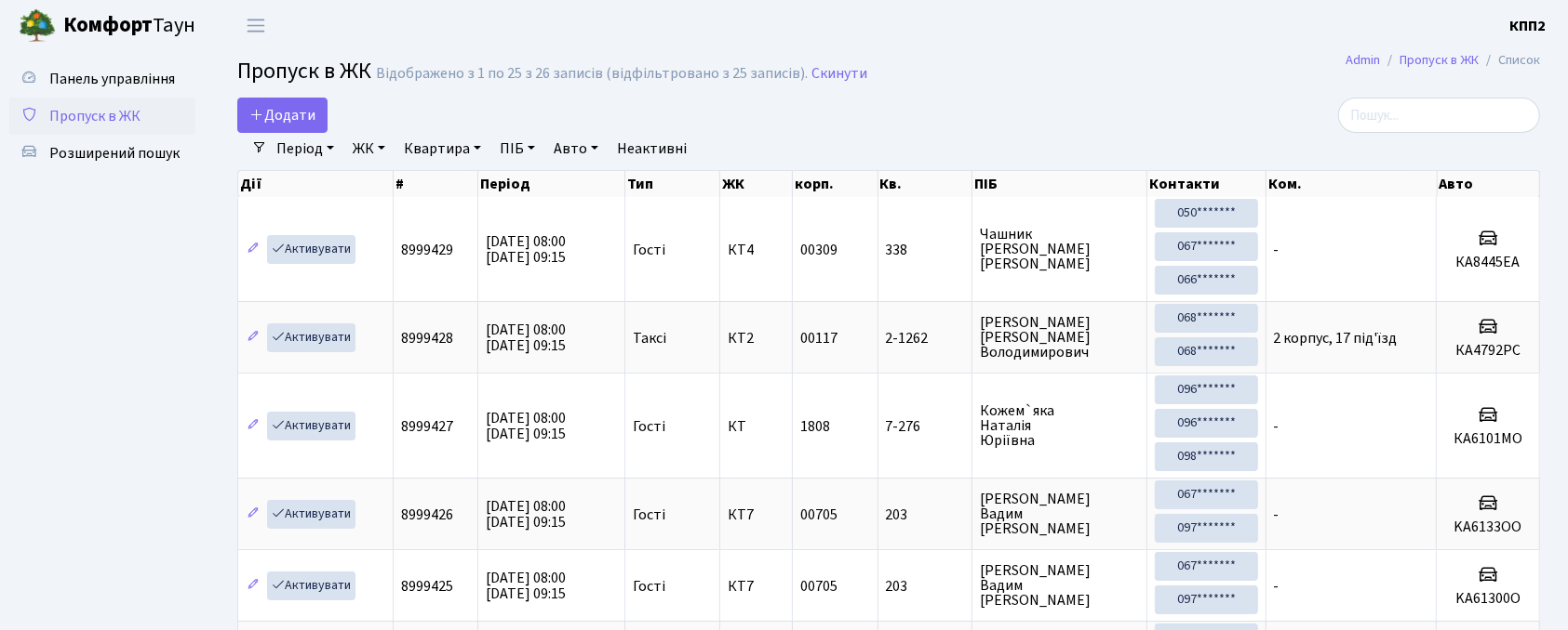
click at [1427, 139] on div "Період [DATE] - [DATE] ЖК - КТ, вул. Регенераторна, 4 КТ2, просп. [STREET_ADDRE…" at bounding box center [895, 149] width 1258 height 32
drag, startPoint x: 1411, startPoint y: 123, endPoint x: 1409, endPoint y: 132, distance: 9.2
click at [1412, 131] on input "search" at bounding box center [1439, 115] width 202 height 36
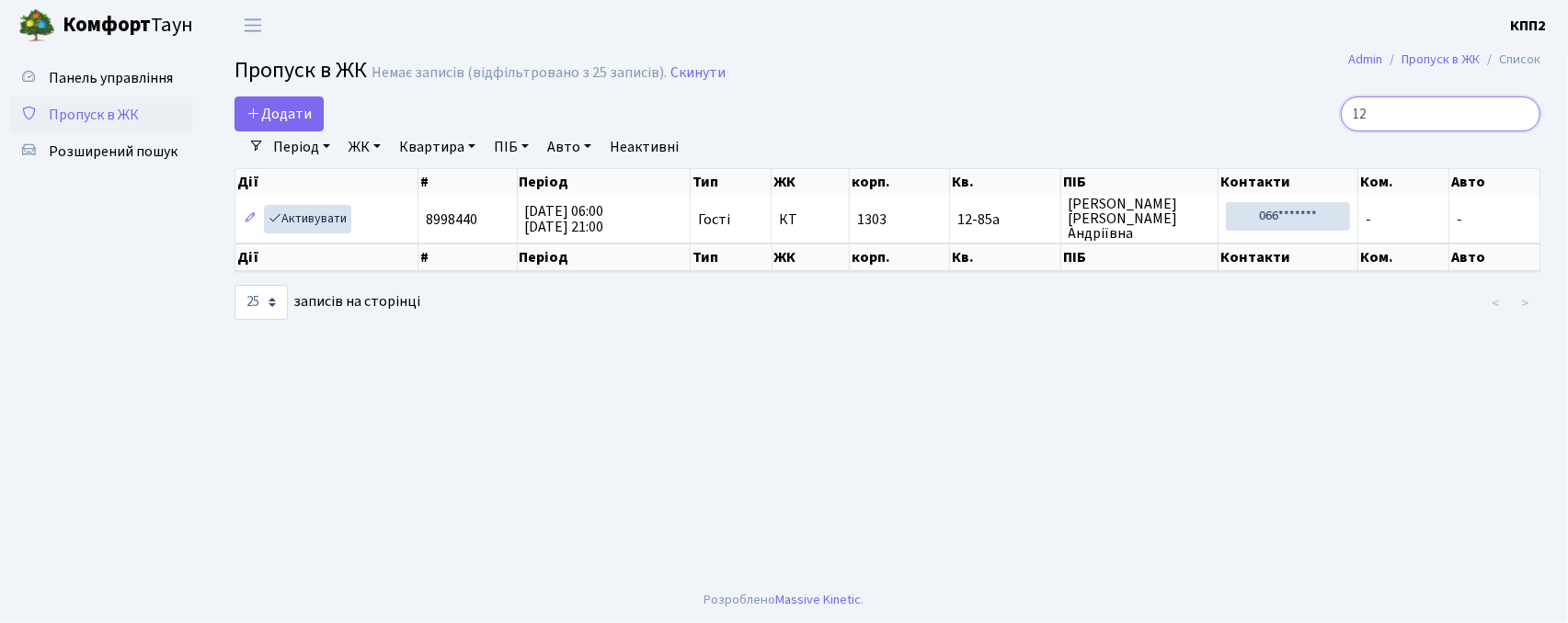
type input "1"
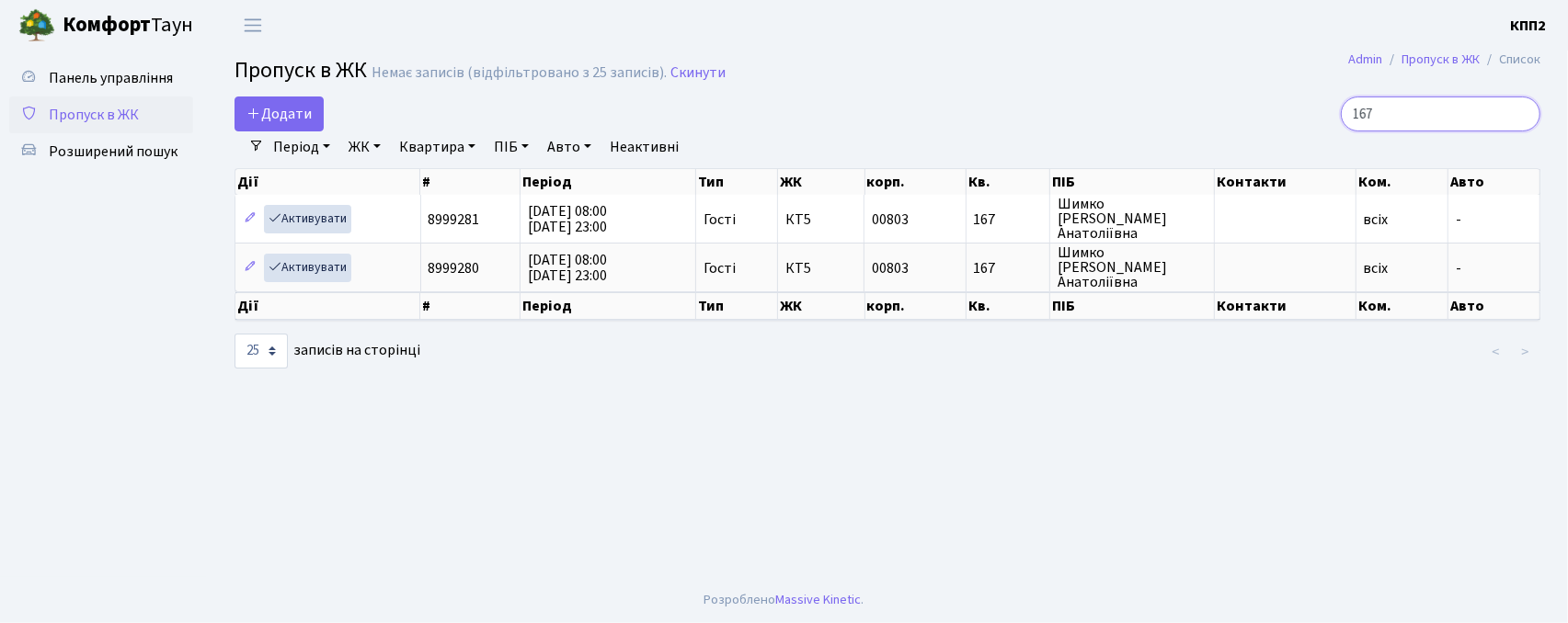
type input "16"
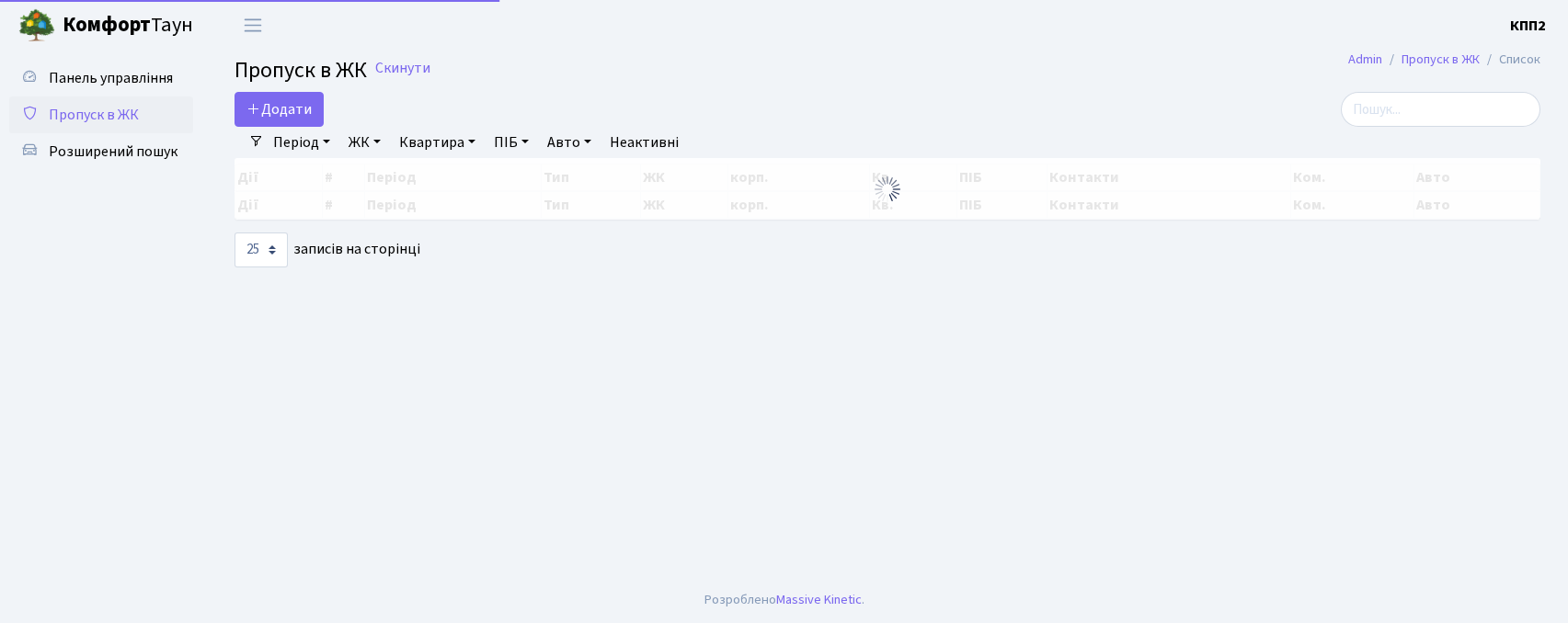
select select "25"
